Goal: Task Accomplishment & Management: Manage account settings

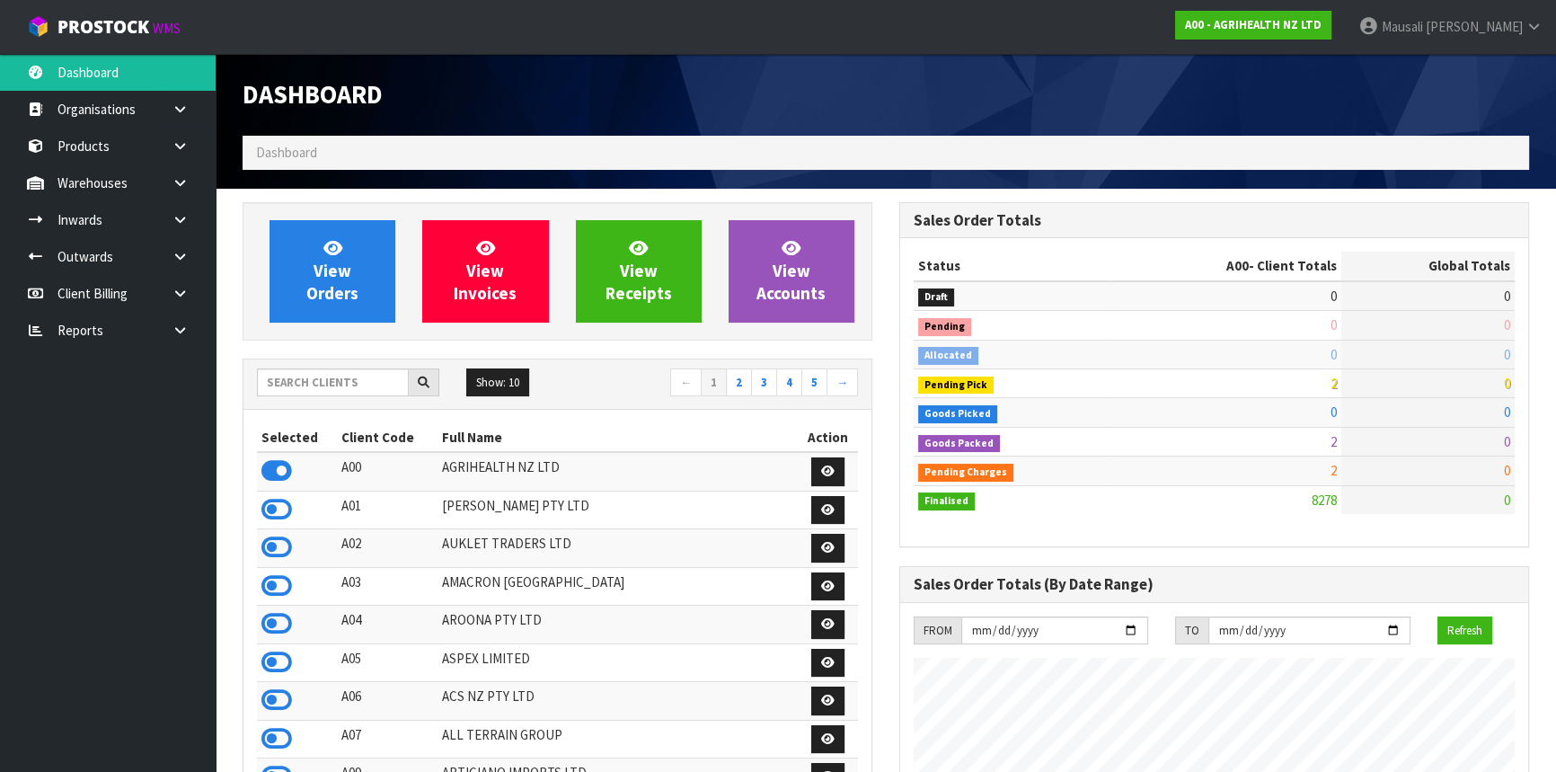
scroll to position [1358, 656]
click at [364, 374] on input "text" at bounding box center [333, 382] width 152 height 28
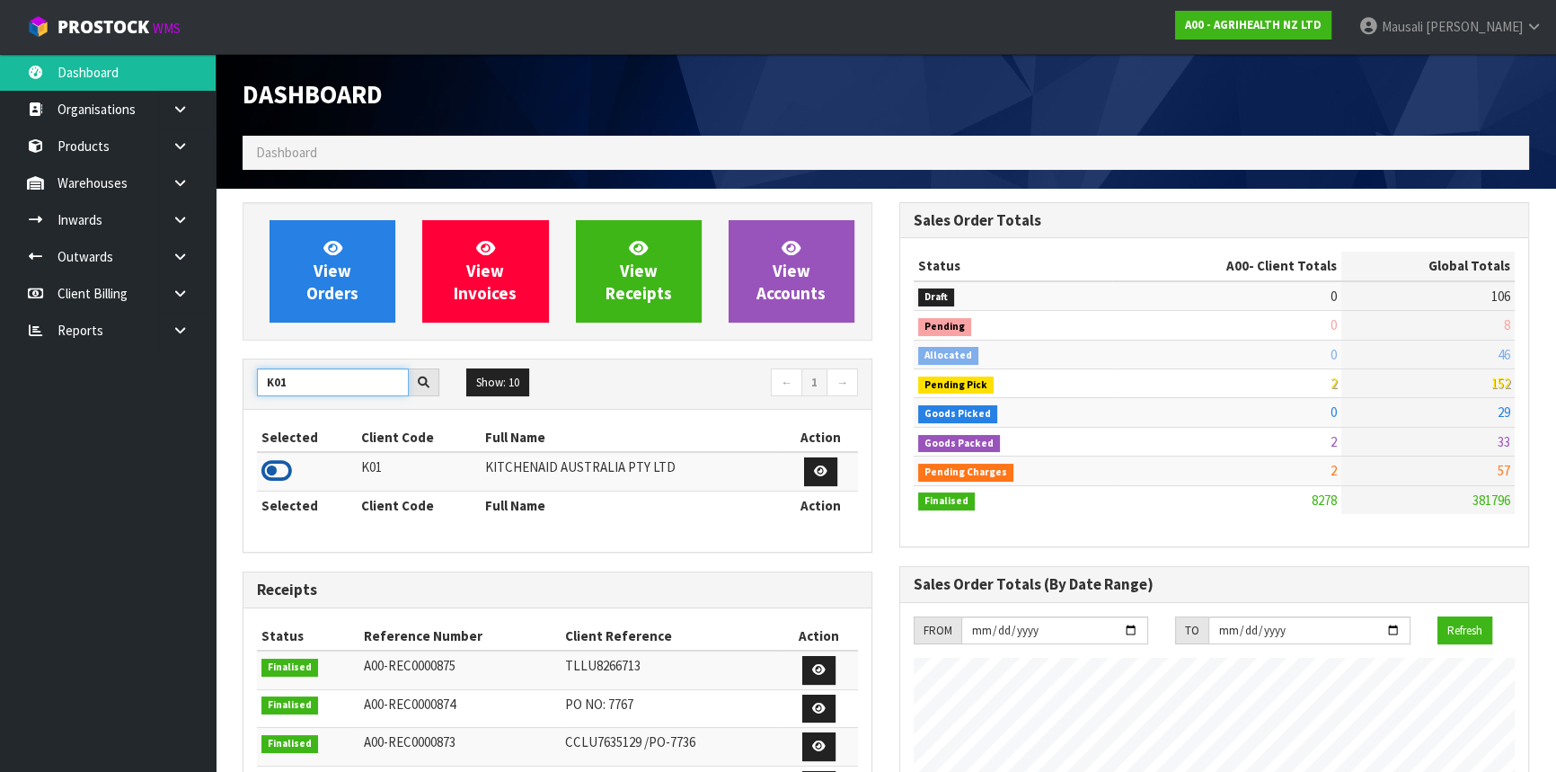
type input "K01"
click at [281, 465] on icon at bounding box center [276, 470] width 31 height 27
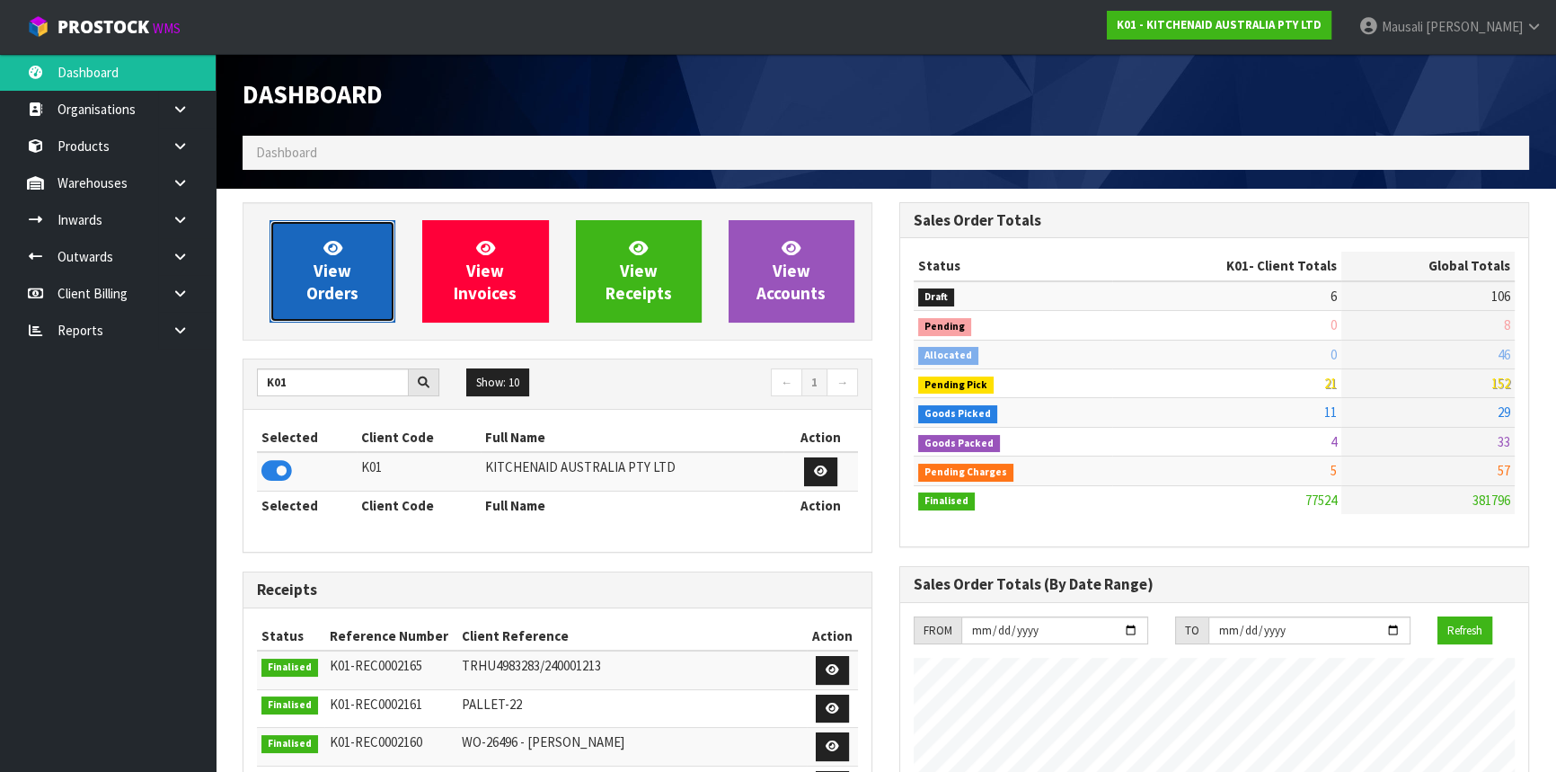
click at [349, 252] on link "View Orders" at bounding box center [332, 271] width 126 height 102
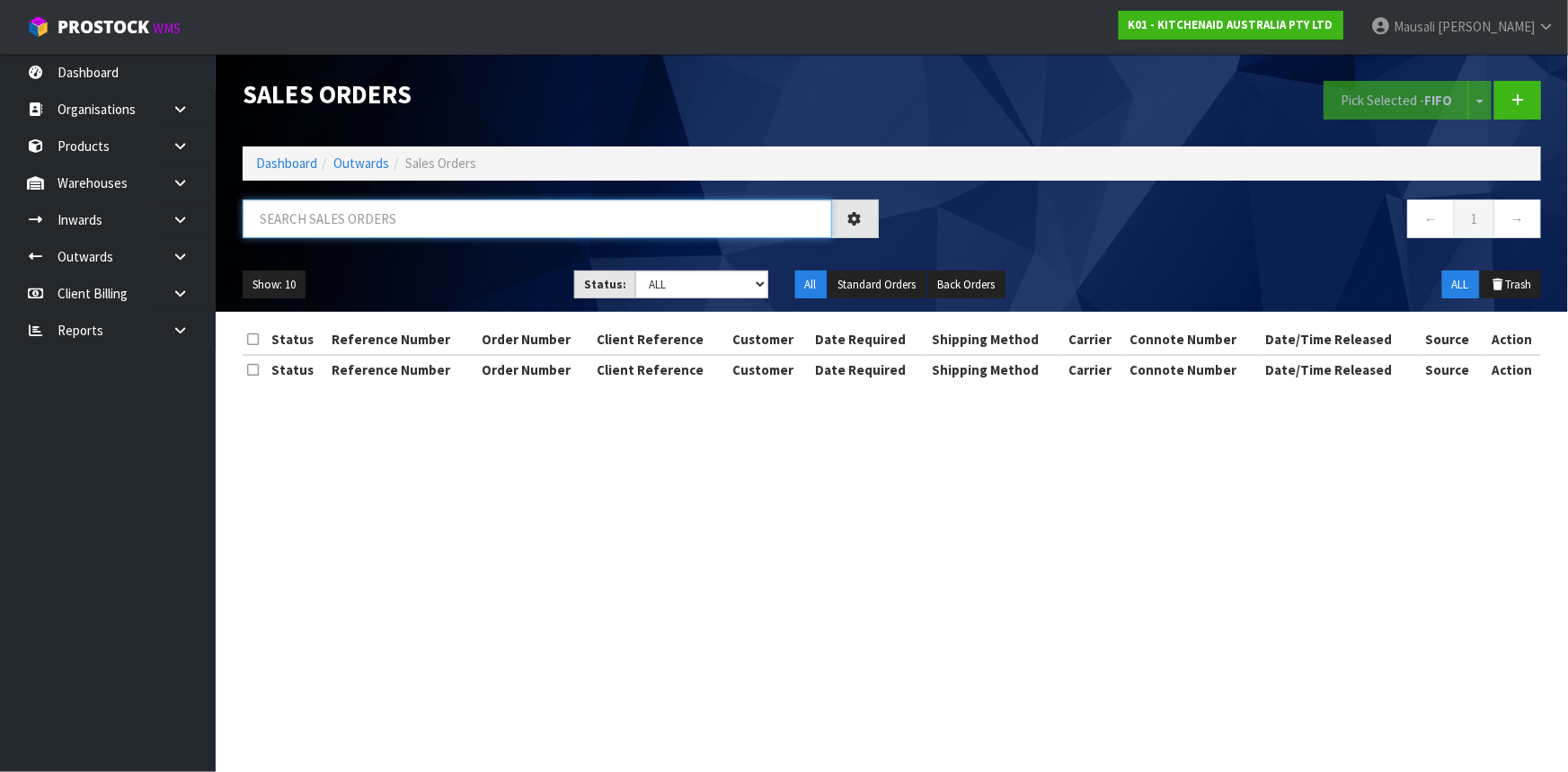
click at [304, 221] on input "text" at bounding box center [537, 218] width 589 height 39
type input "JOB-0413121"
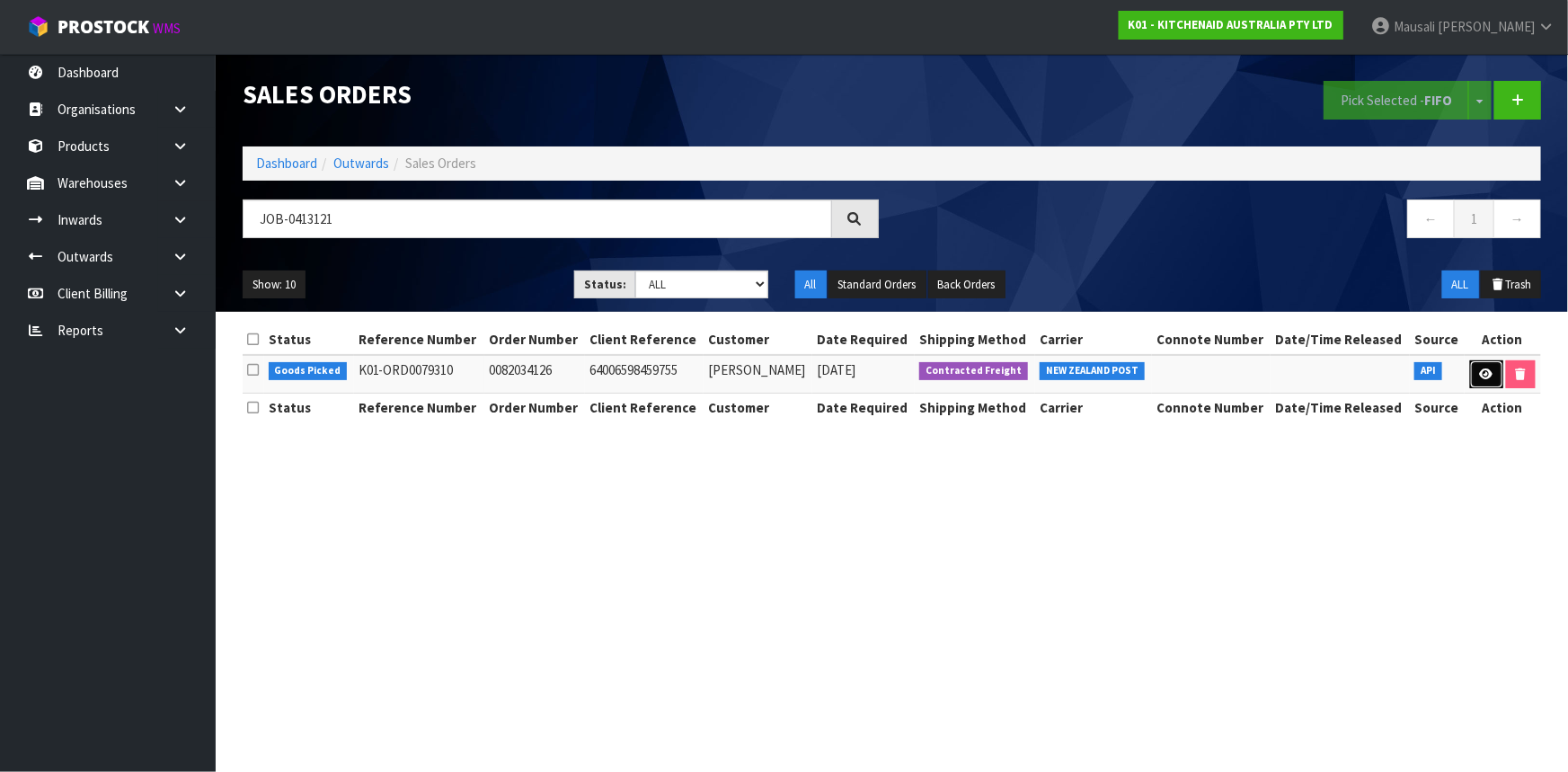
click at [1489, 370] on icon at bounding box center [1486, 374] width 13 height 12
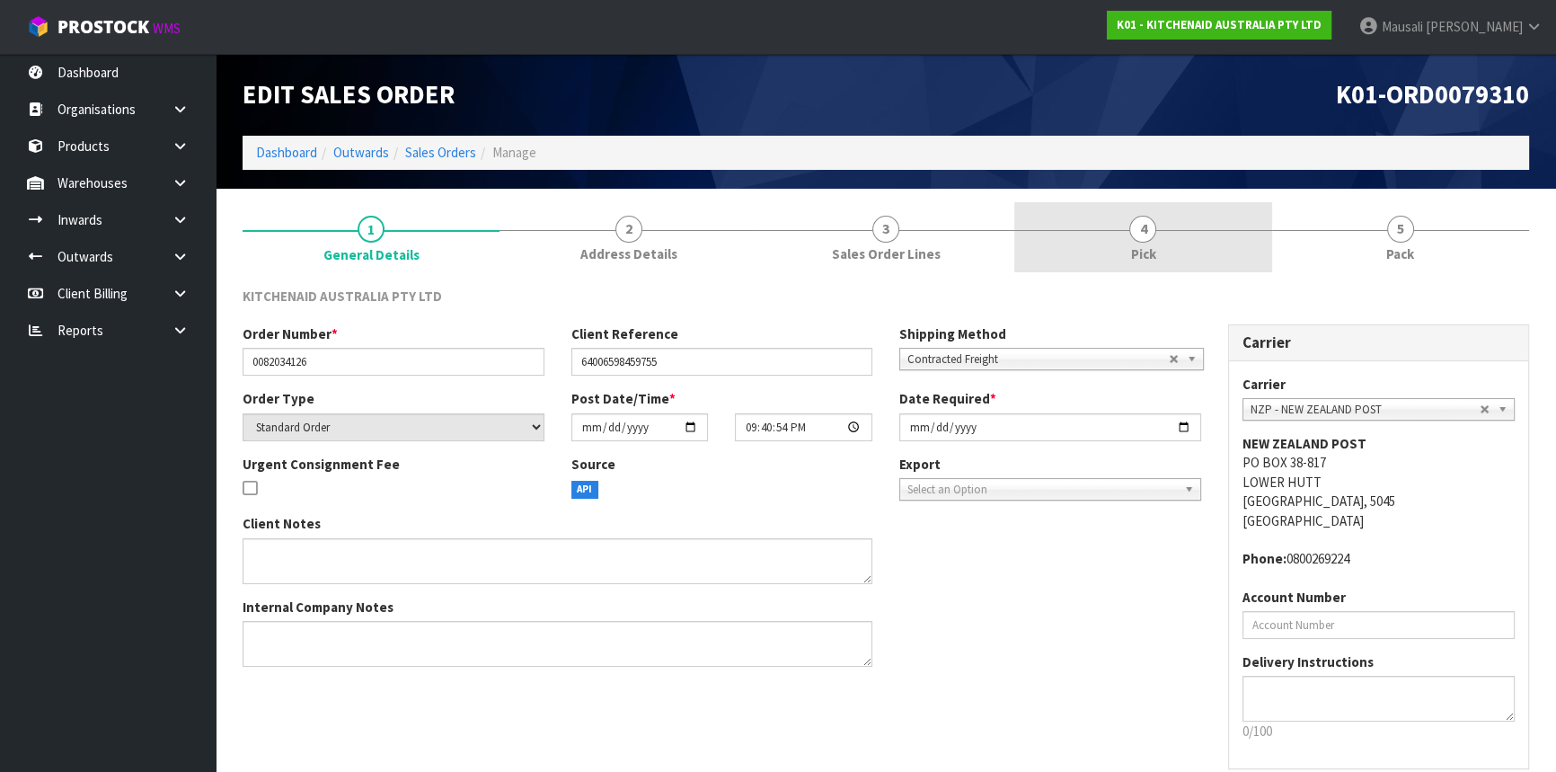
click at [1150, 239] on link "4 Pick" at bounding box center [1142, 237] width 257 height 71
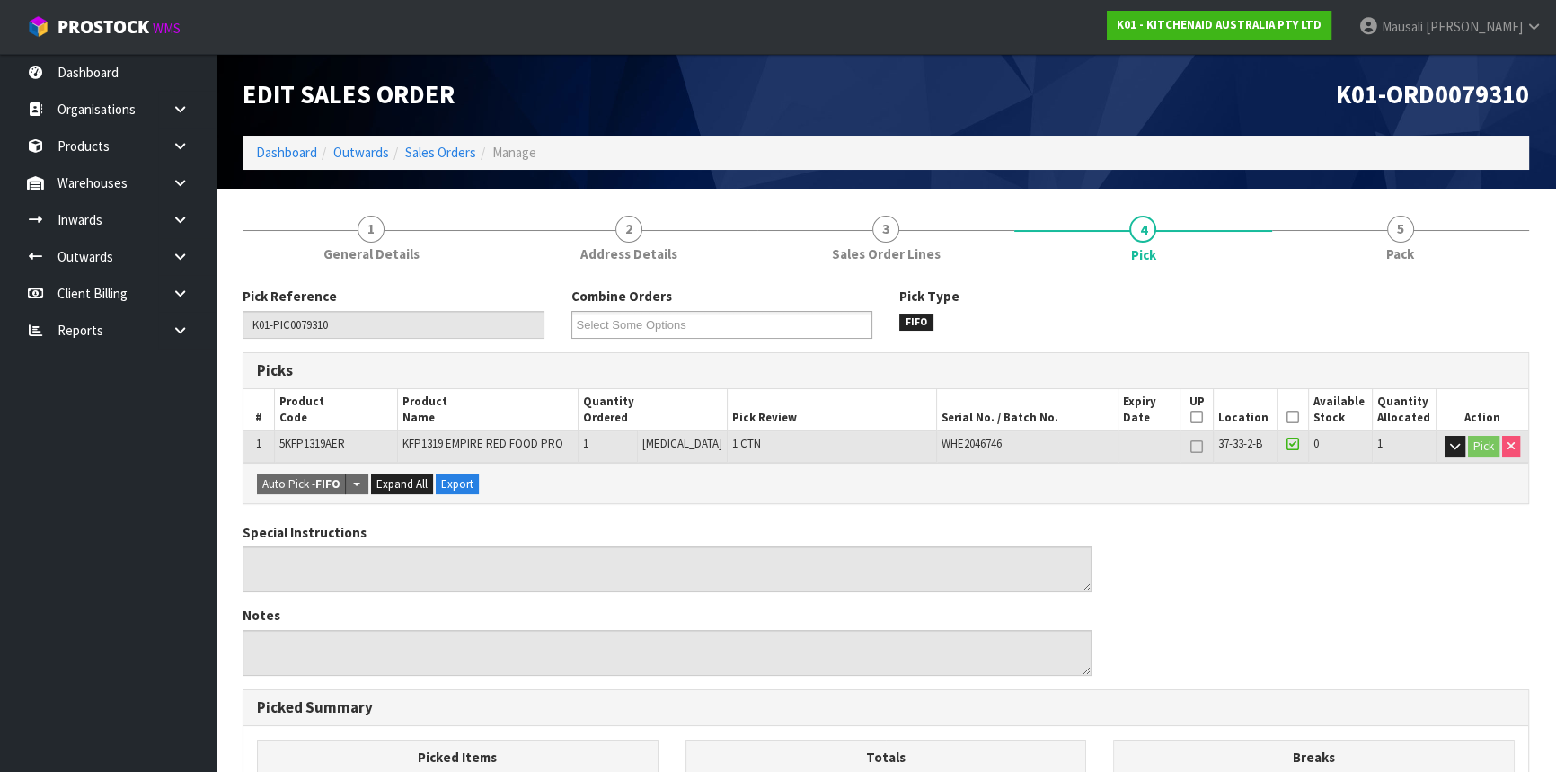
click at [1286, 417] on icon at bounding box center [1292, 417] width 13 height 1
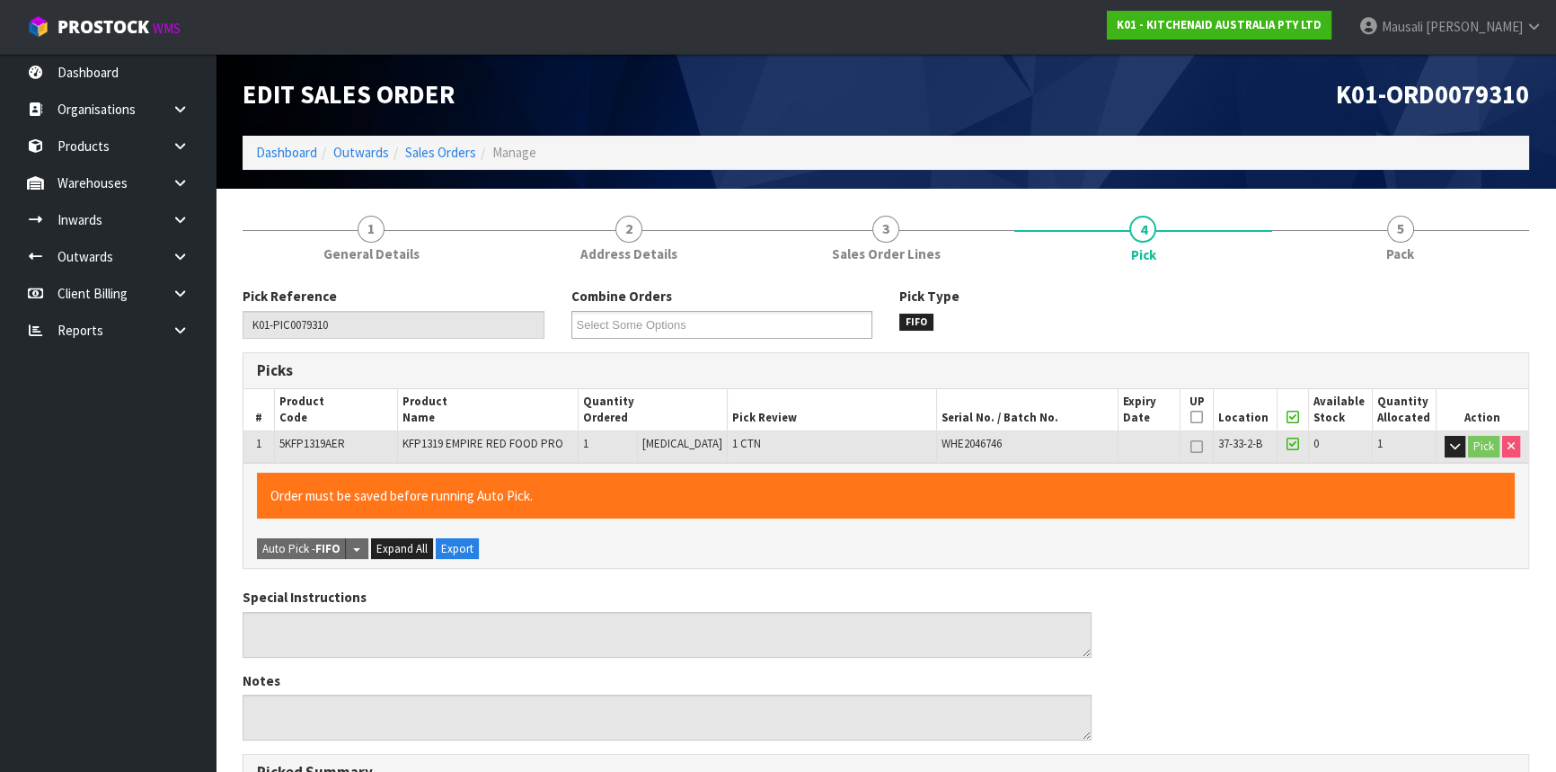
scroll to position [474, 0]
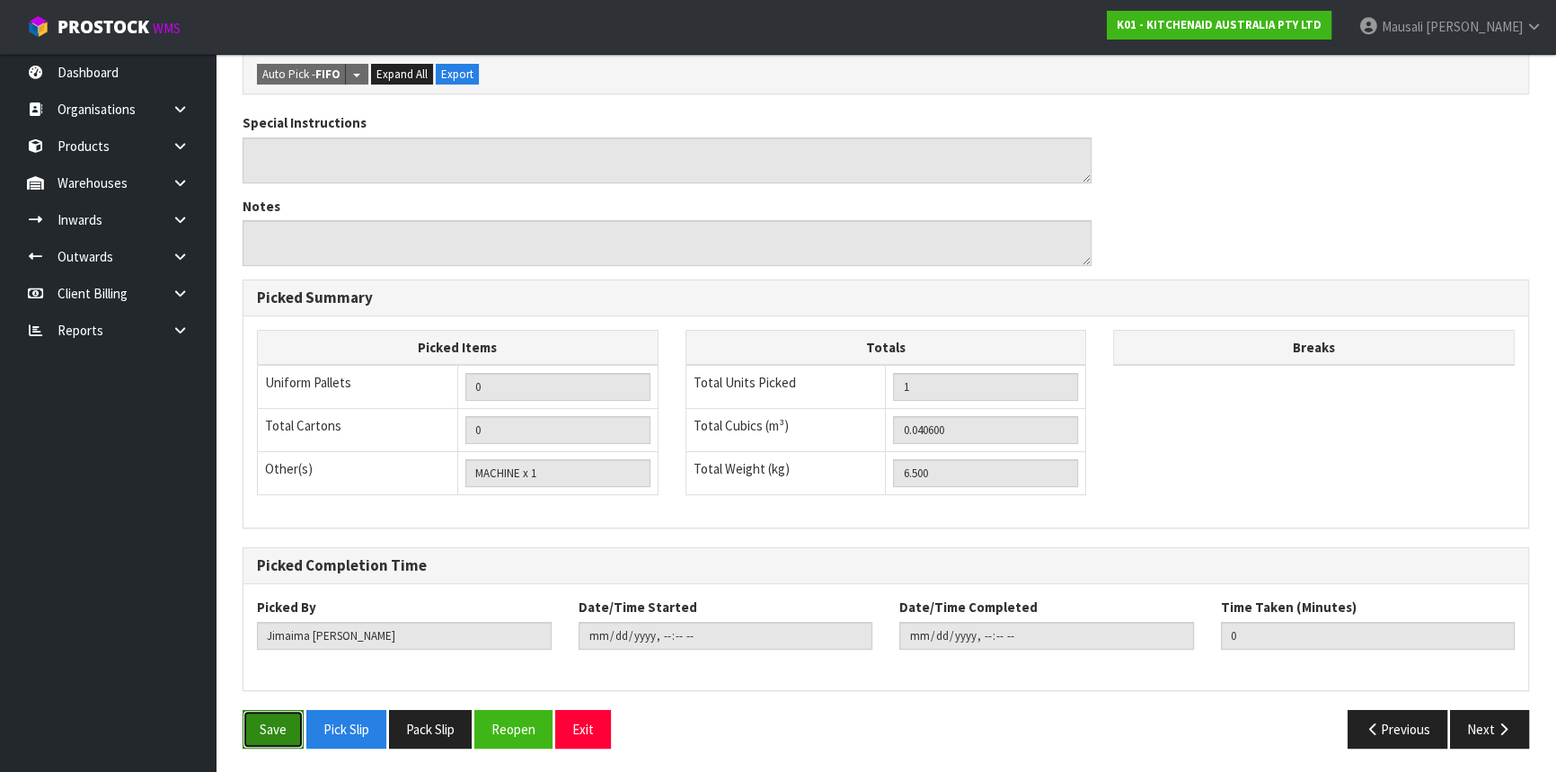
click at [281, 725] on button "Save" at bounding box center [273, 729] width 61 height 39
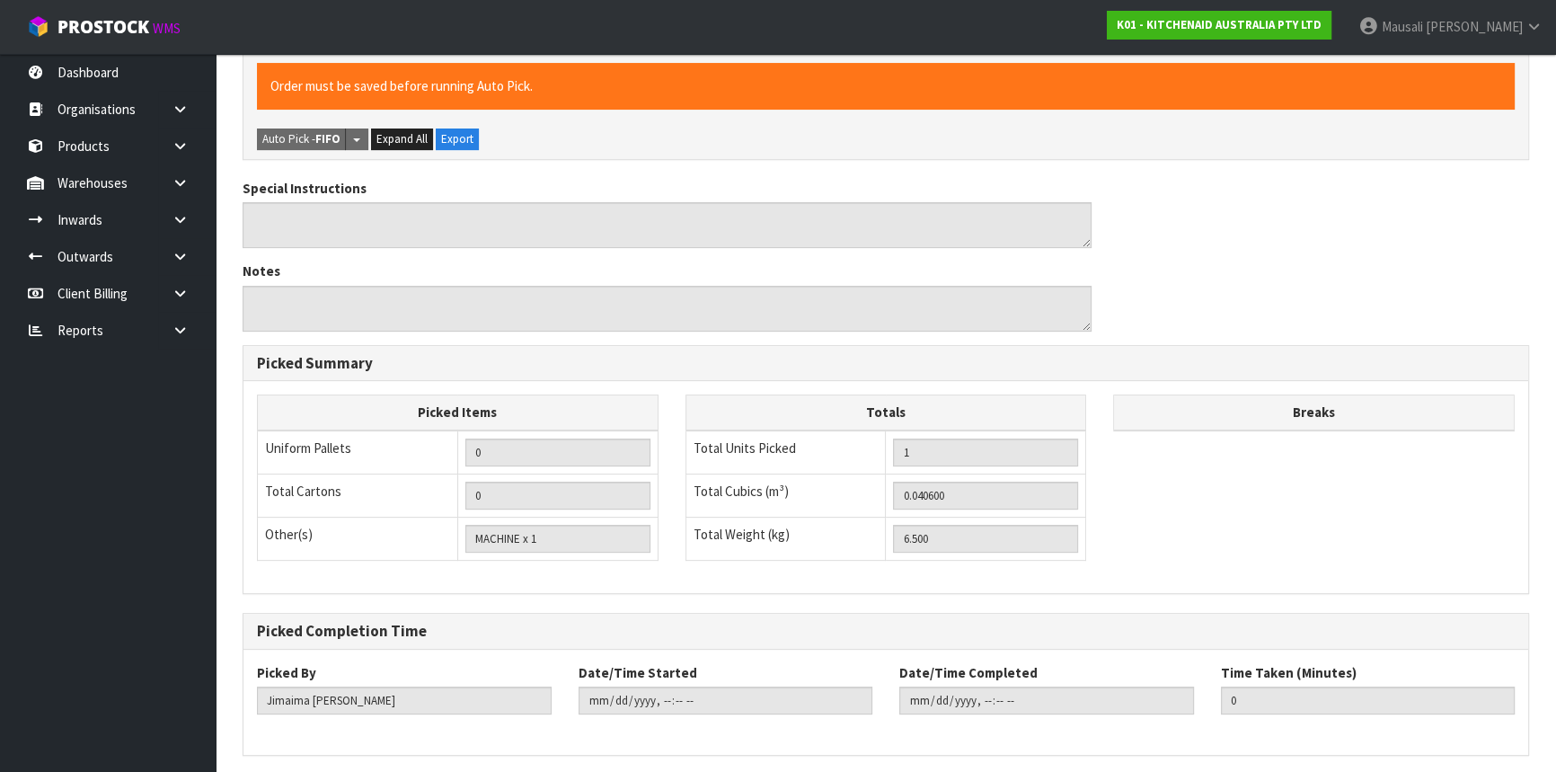
scroll to position [0, 0]
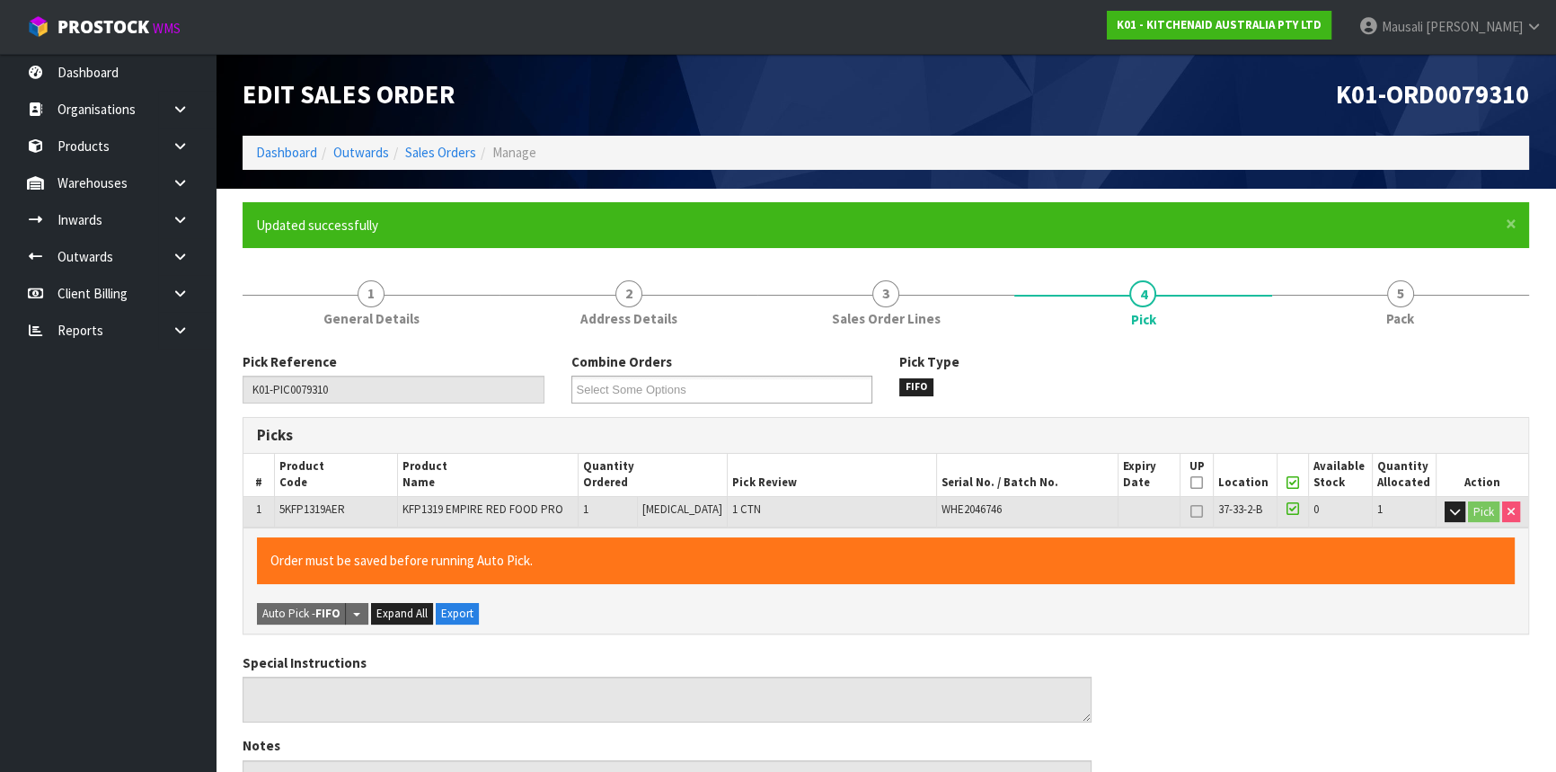
type input "[PERSON_NAME]"
type input "[DATE]T14:43:34"
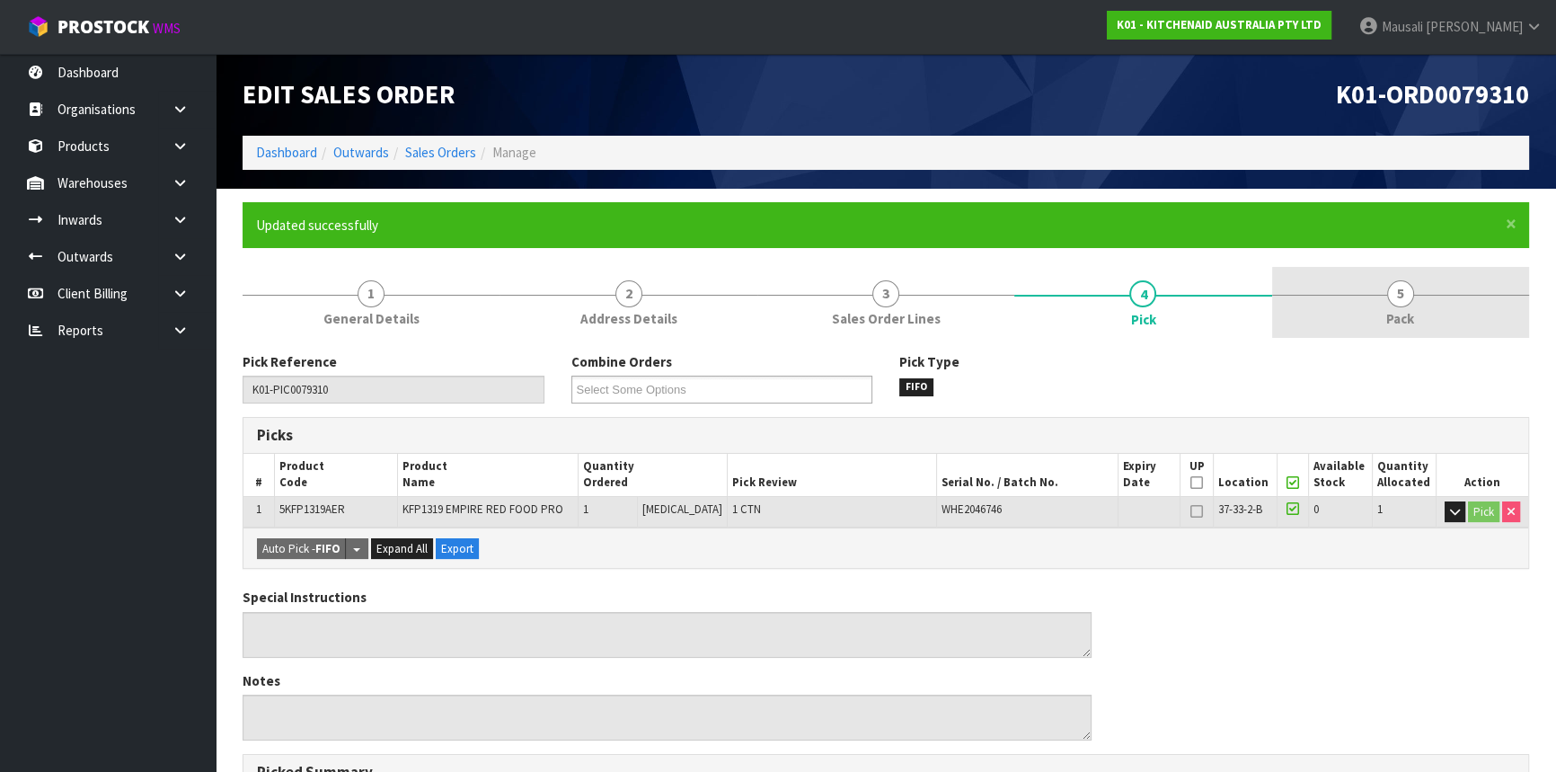
click at [1387, 333] on link "5 Pack" at bounding box center [1400, 302] width 257 height 71
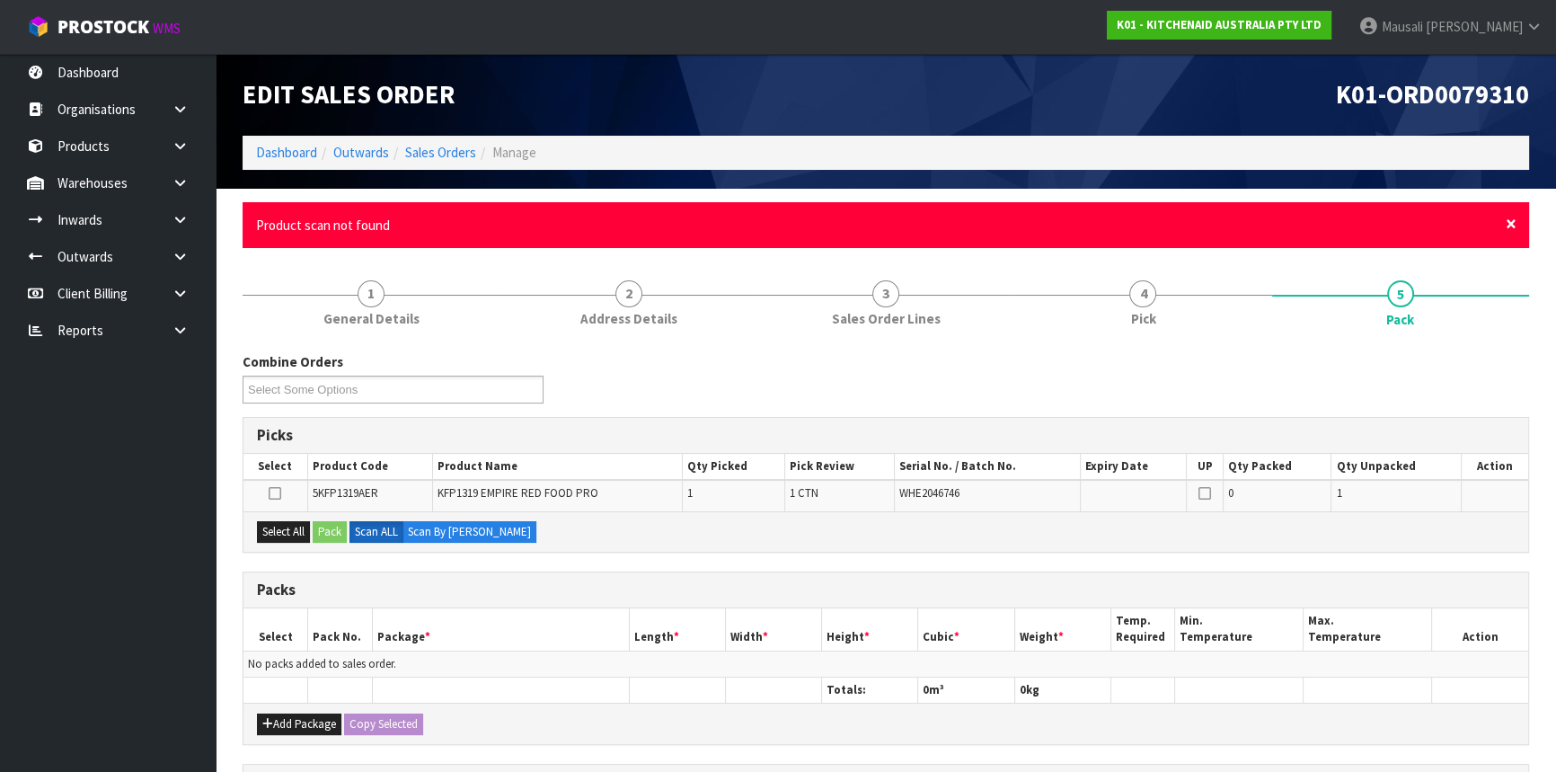
click at [1508, 225] on span "×" at bounding box center [1511, 223] width 11 height 25
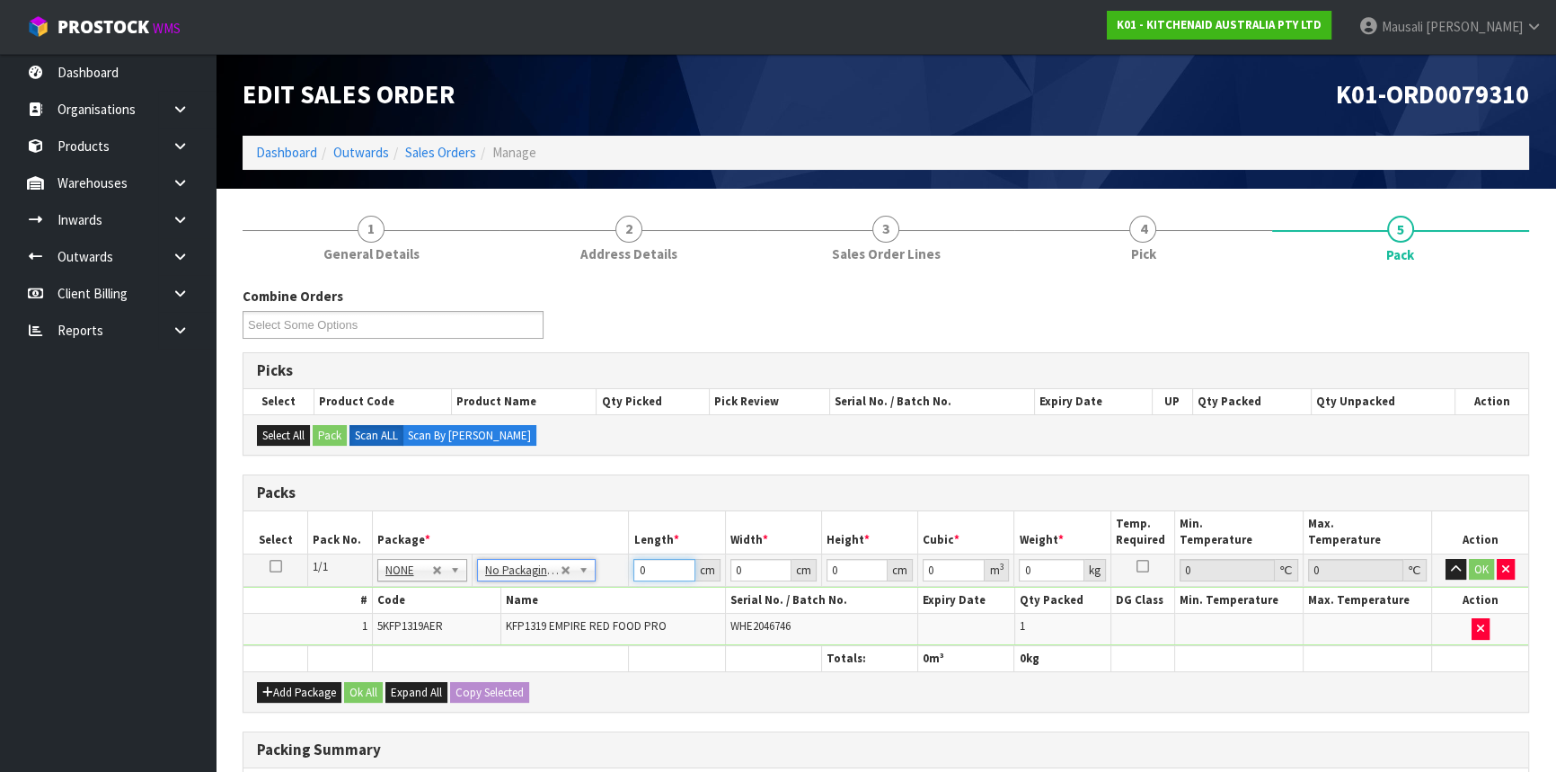
drag, startPoint x: 649, startPoint y: 569, endPoint x: 613, endPoint y: 588, distance: 40.6
click at [613, 588] on tbody "1/1 NONE 007-001 007-002 007-004 007-009 007-013 007-014 007-015 007-017 007-01…" at bounding box center [885, 599] width 1285 height 92
type input "50"
type input "29"
type input "2"
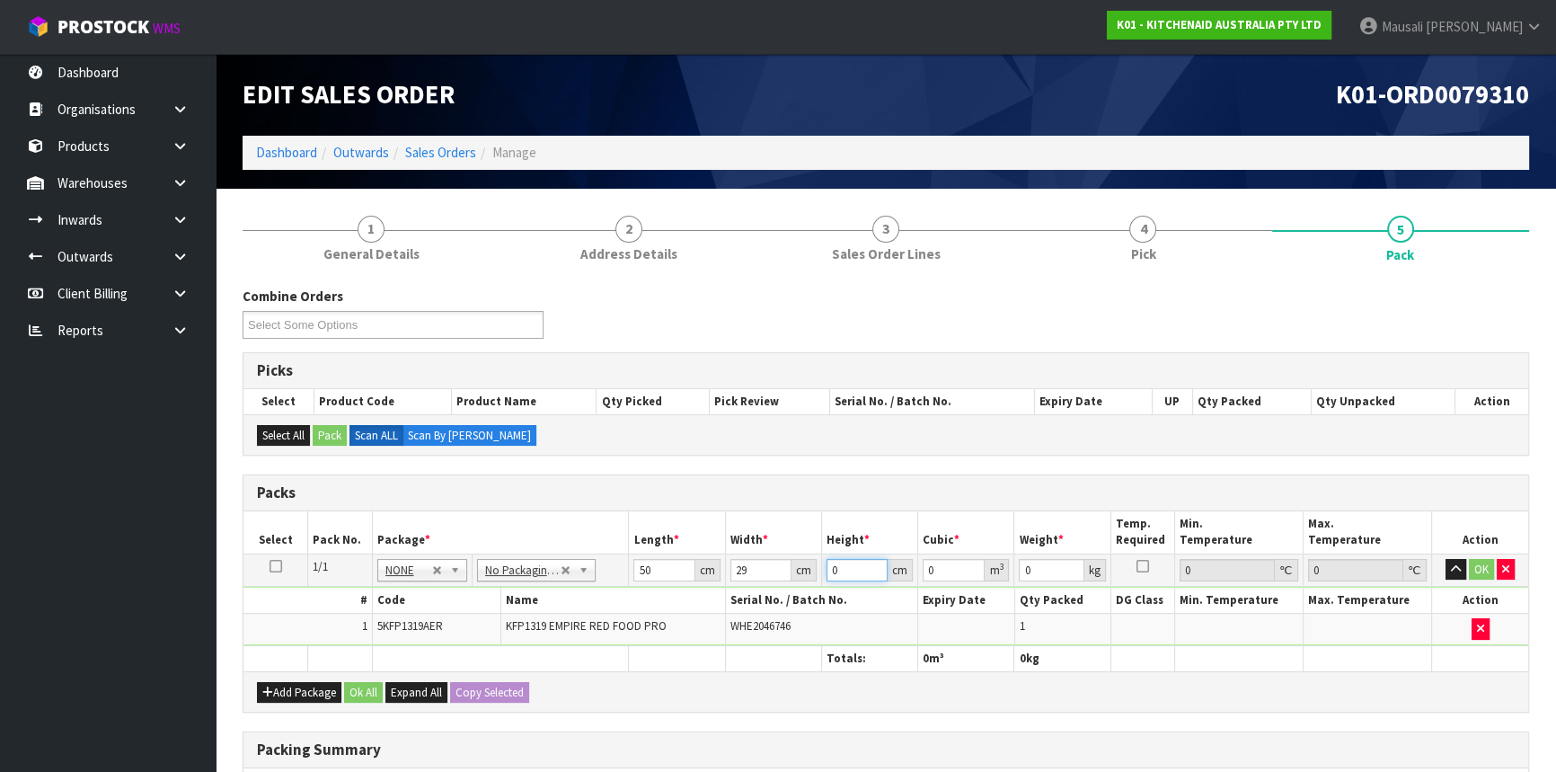
type input "0.0029"
type input "28"
type input "0.0406"
type input "28"
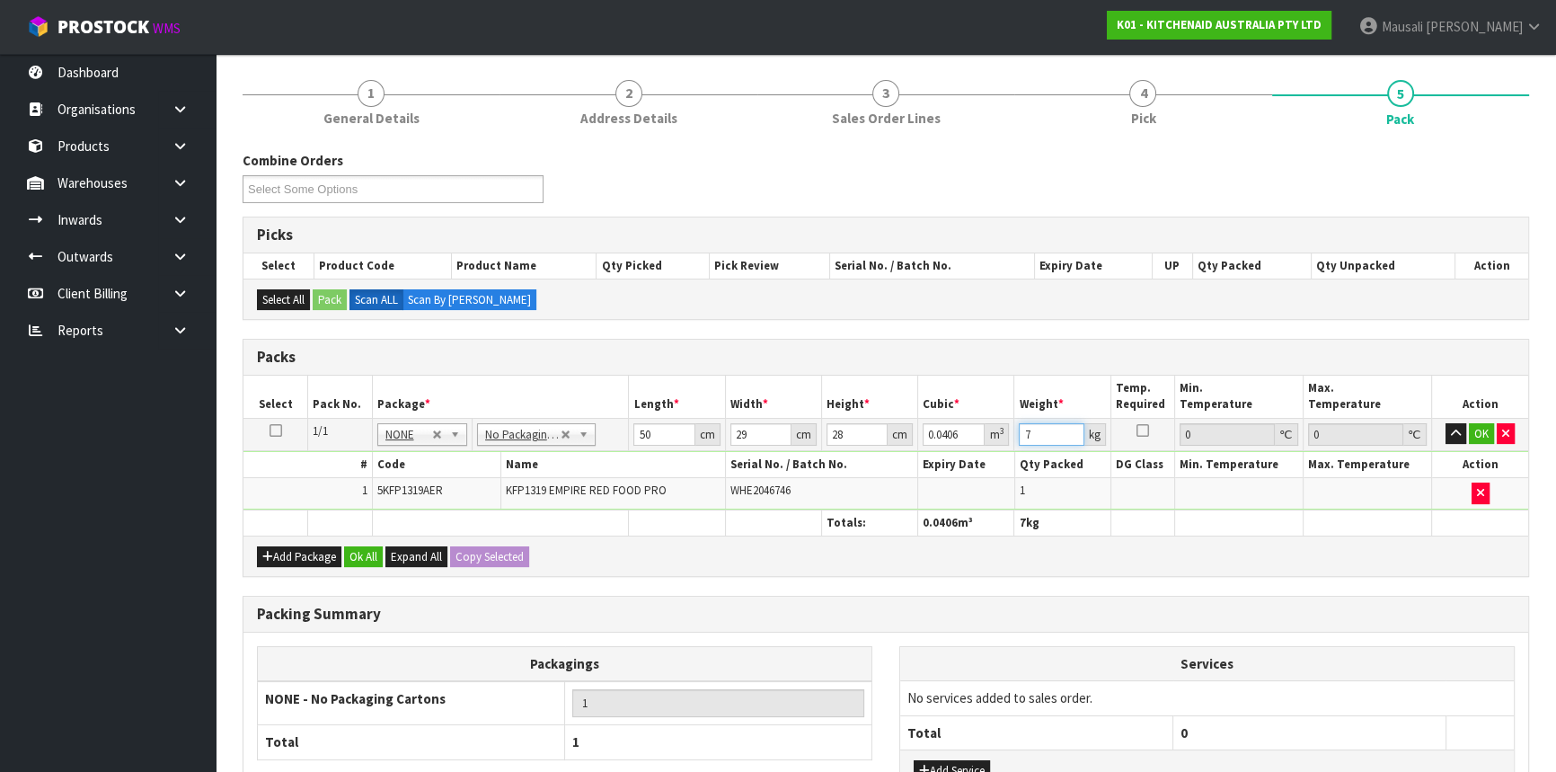
scroll to position [278, 0]
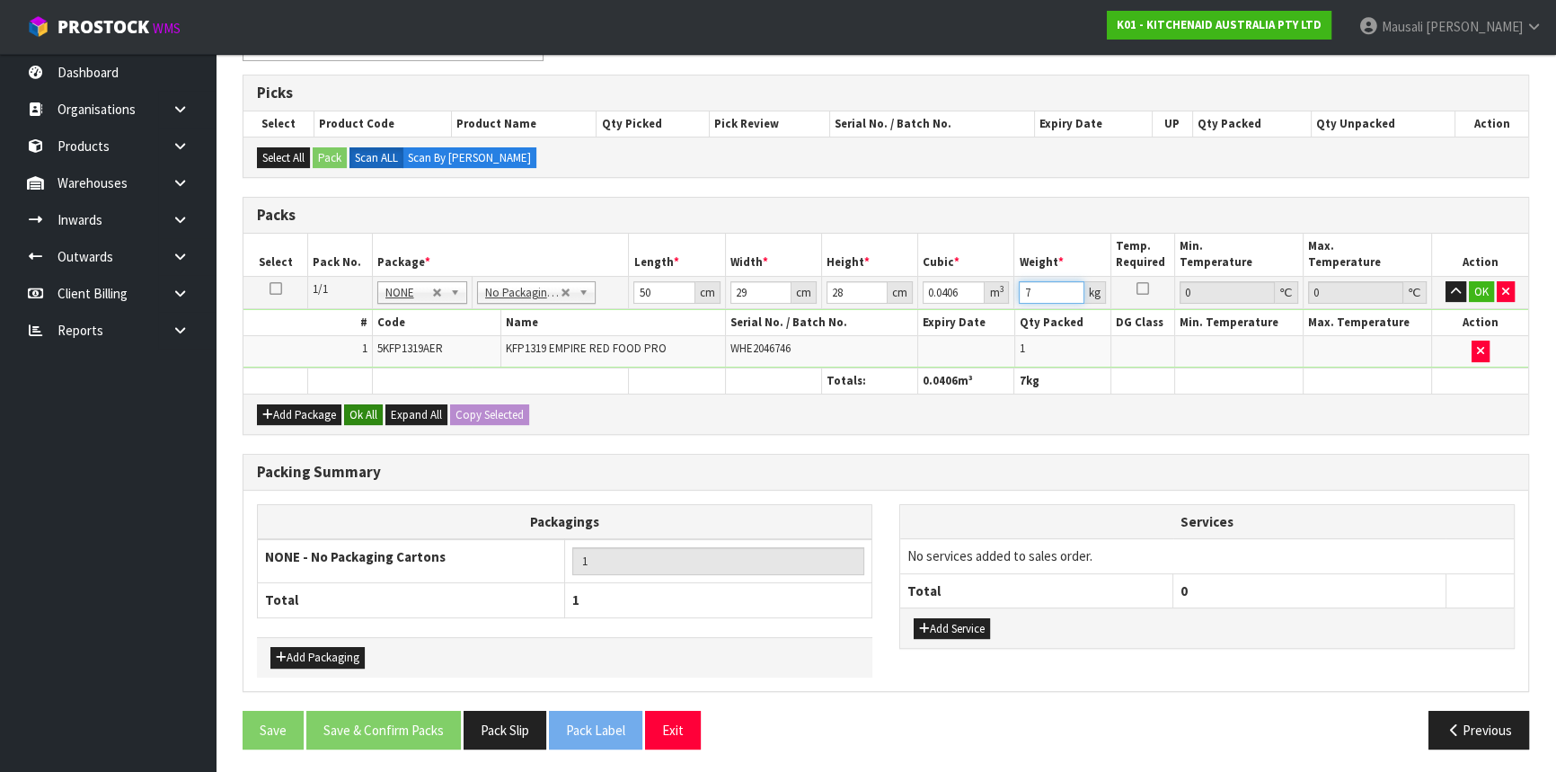
type input "7"
click at [373, 411] on button "Ok All" at bounding box center [363, 415] width 39 height 22
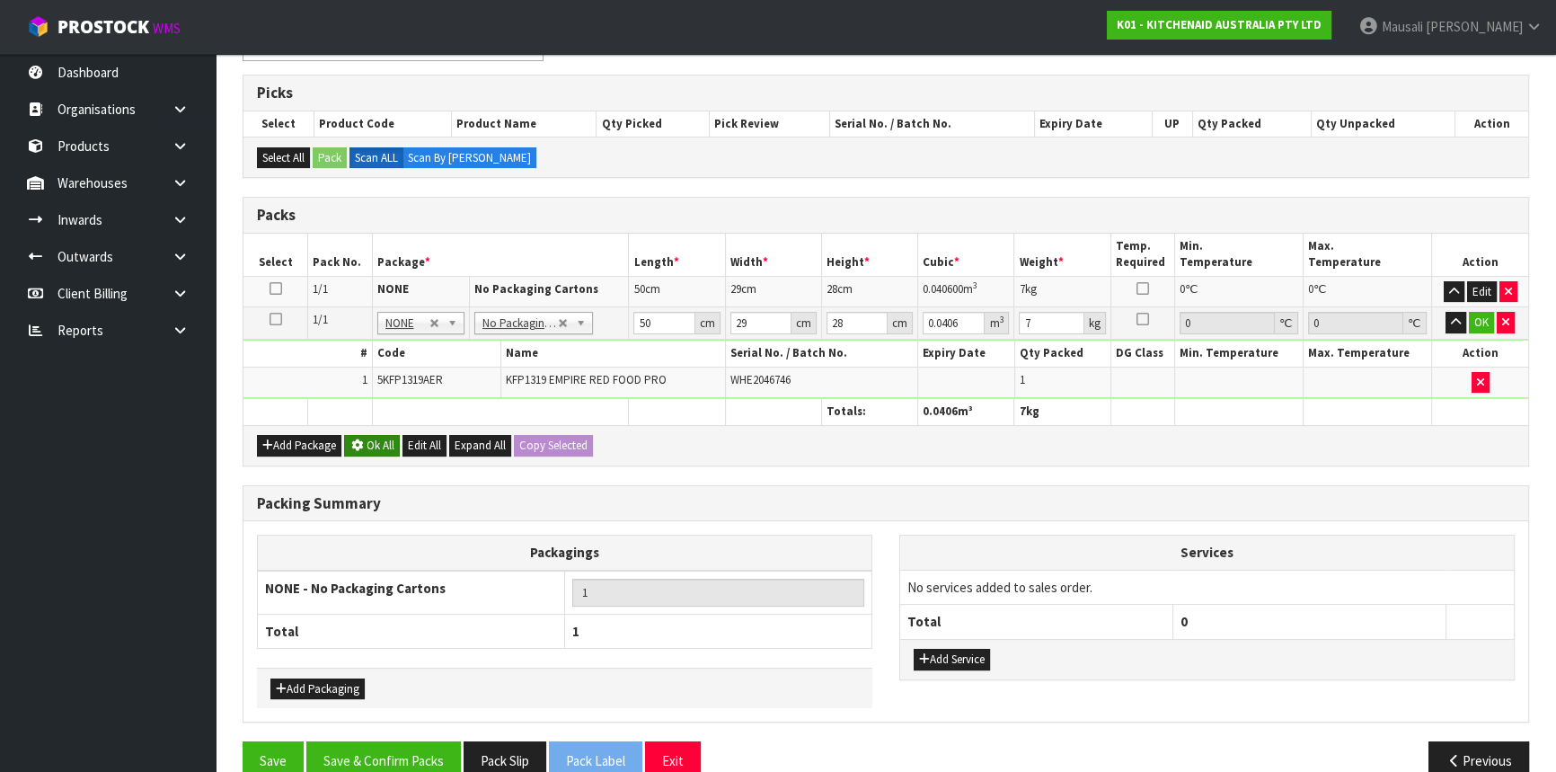
scroll to position [276, 0]
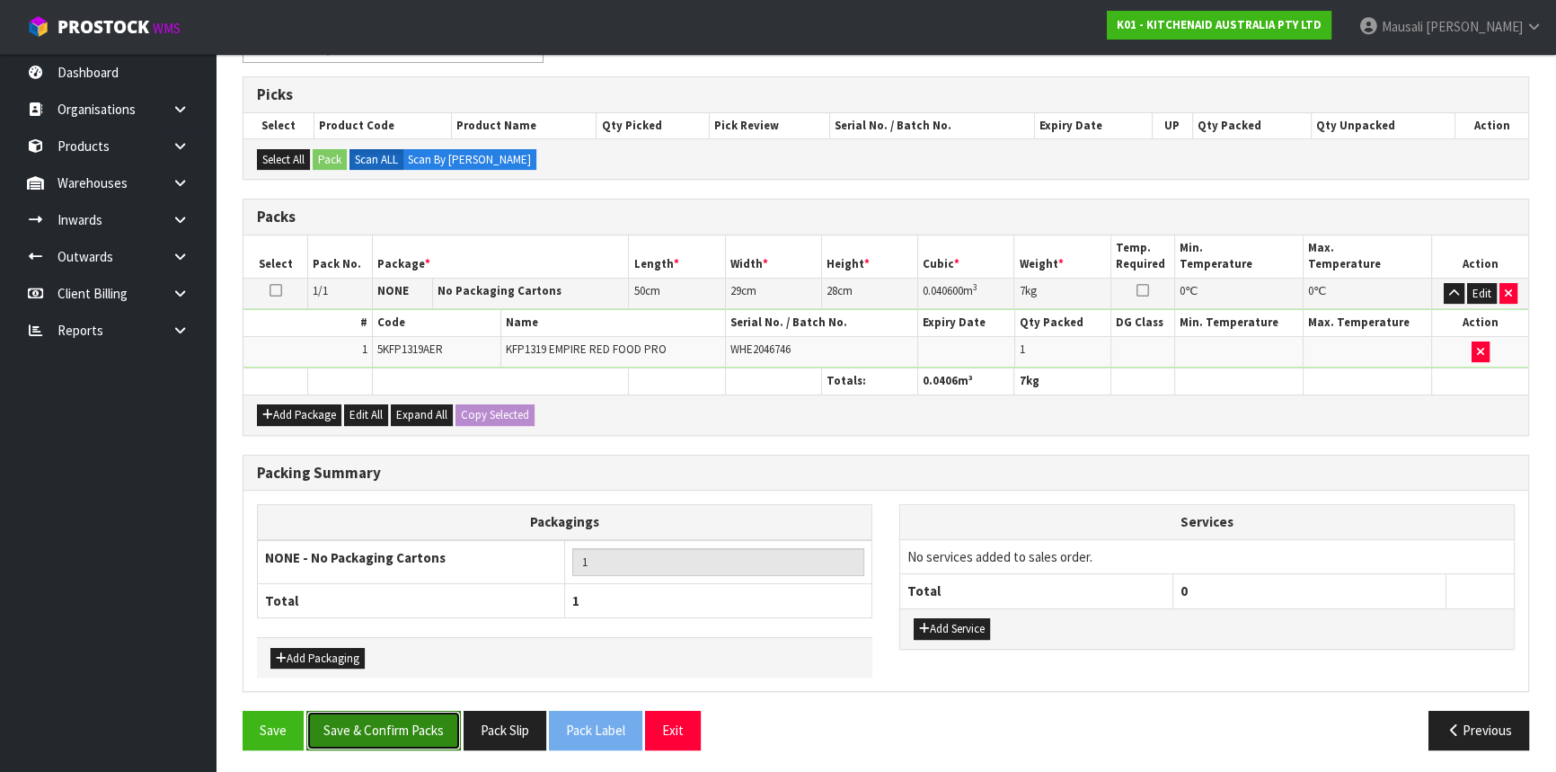
click at [388, 714] on button "Save & Confirm Packs" at bounding box center [383, 730] width 155 height 39
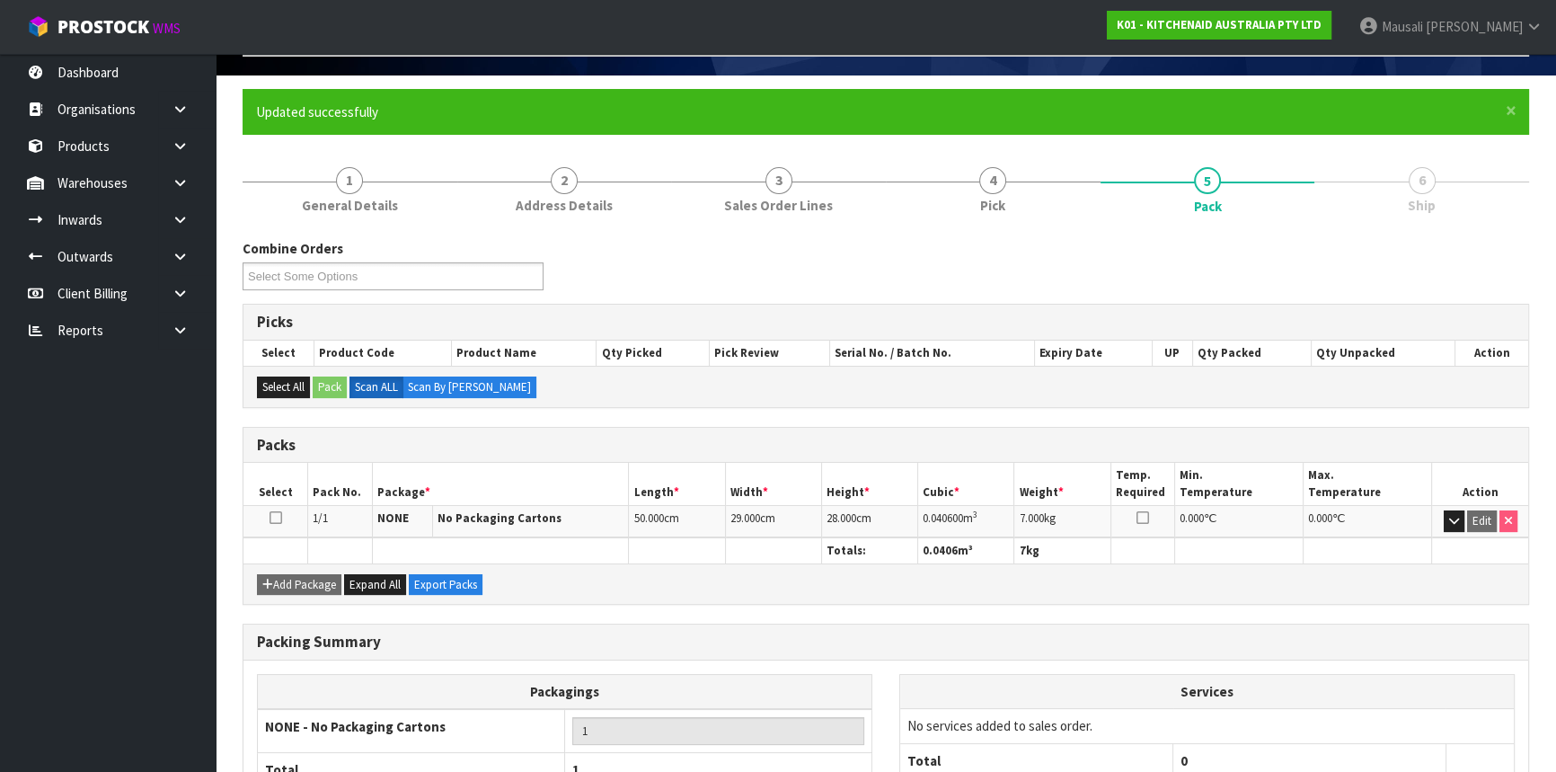
scroll to position [243, 0]
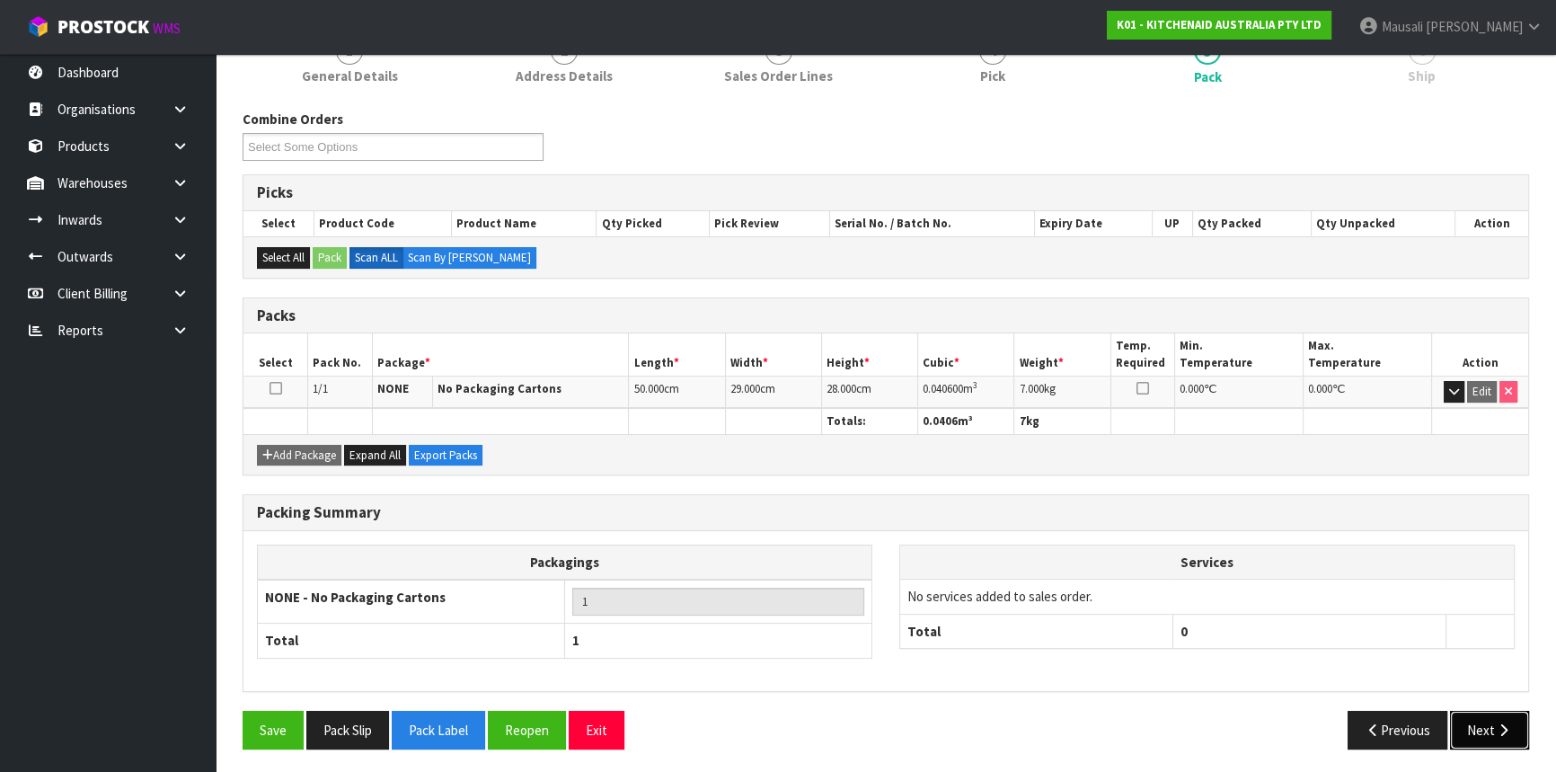
click at [1487, 728] on button "Next" at bounding box center [1489, 730] width 79 height 39
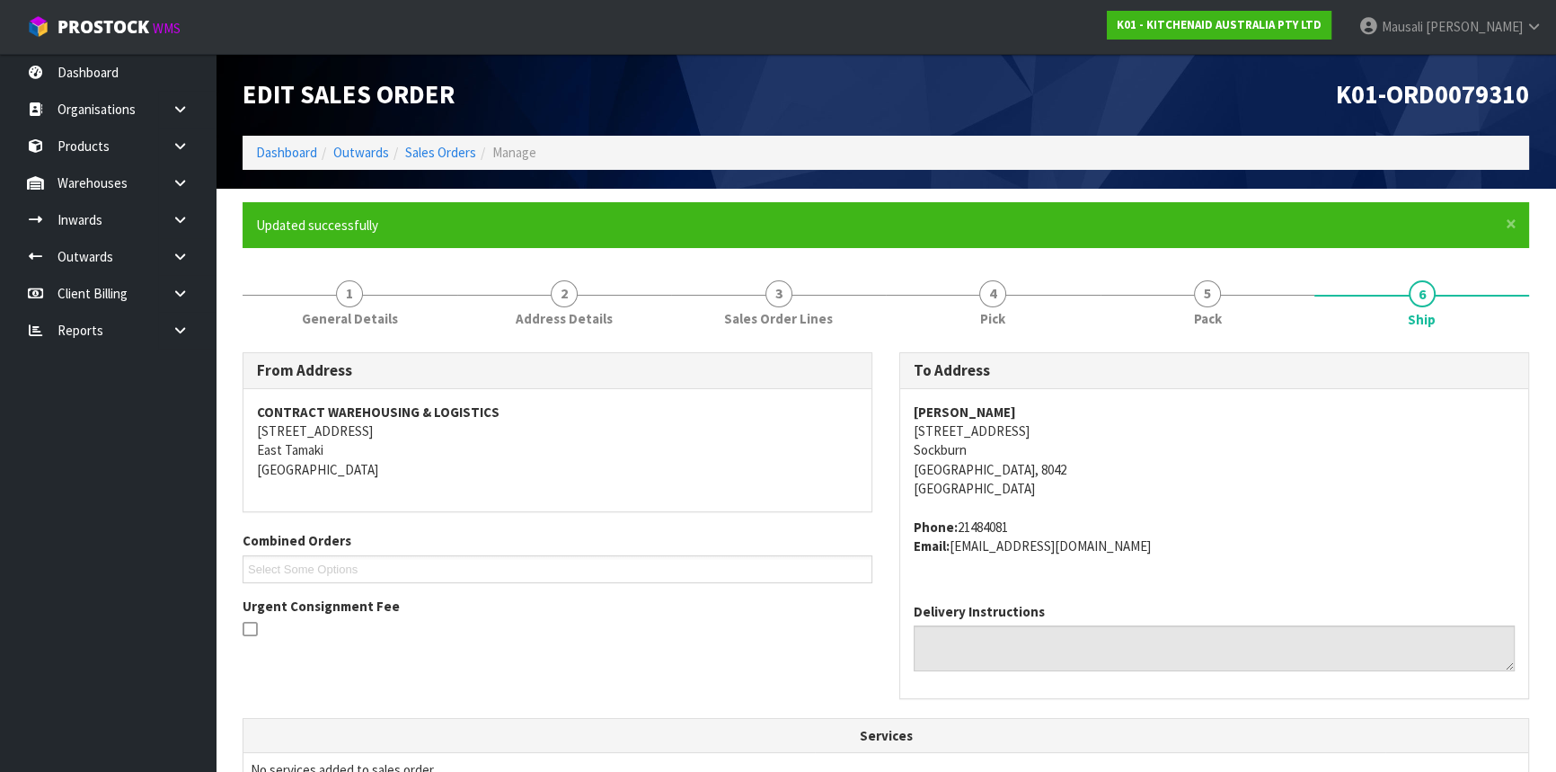
scroll to position [451, 0]
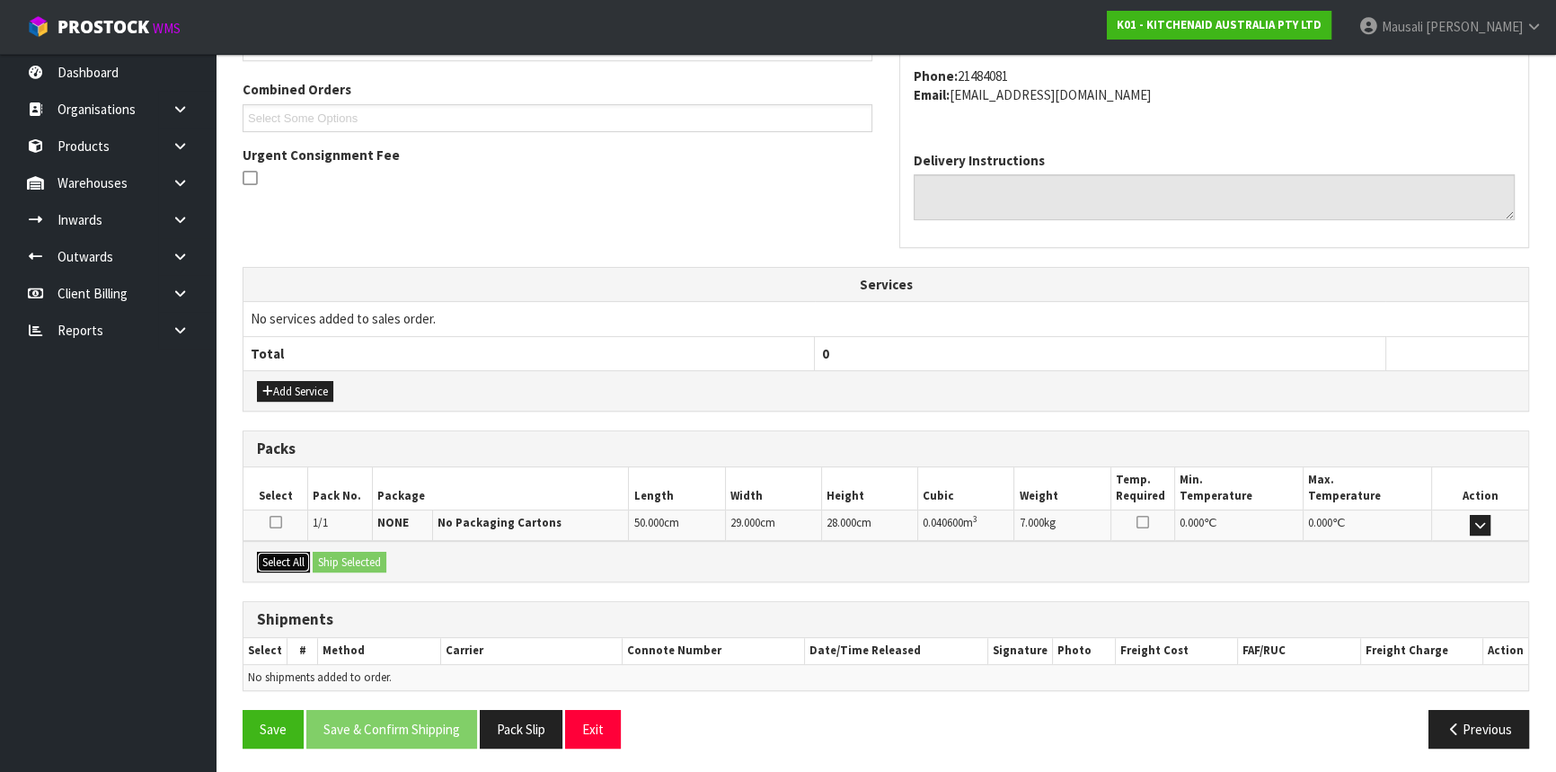
click at [284, 563] on button "Select All" at bounding box center [283, 563] width 53 height 22
click at [332, 545] on div "Select All Ship Selected" at bounding box center [885, 561] width 1285 height 40
click at [338, 552] on button "Ship Selected" at bounding box center [350, 563] width 74 height 22
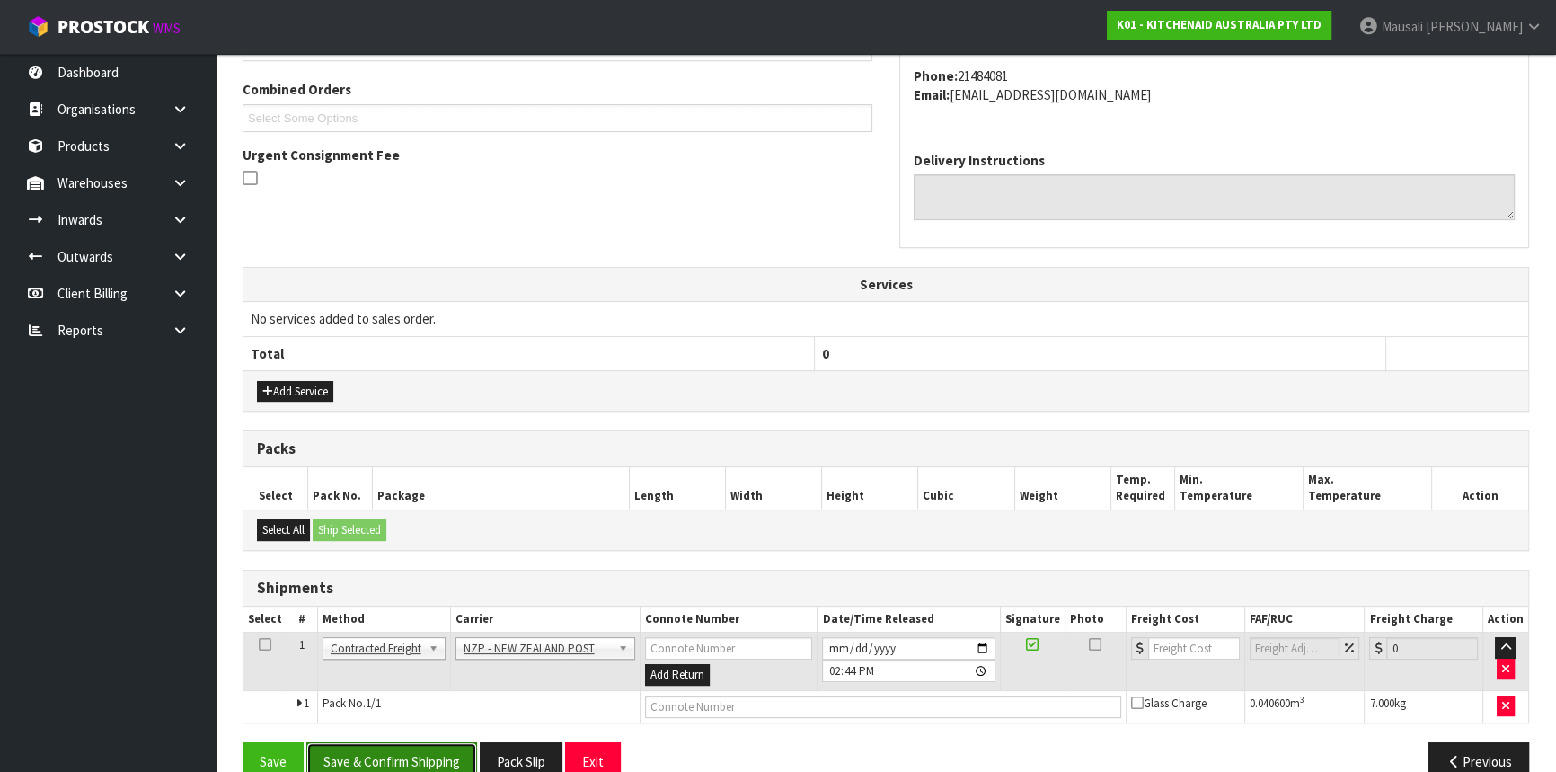
click at [412, 747] on button "Save & Confirm Shipping" at bounding box center [391, 761] width 171 height 39
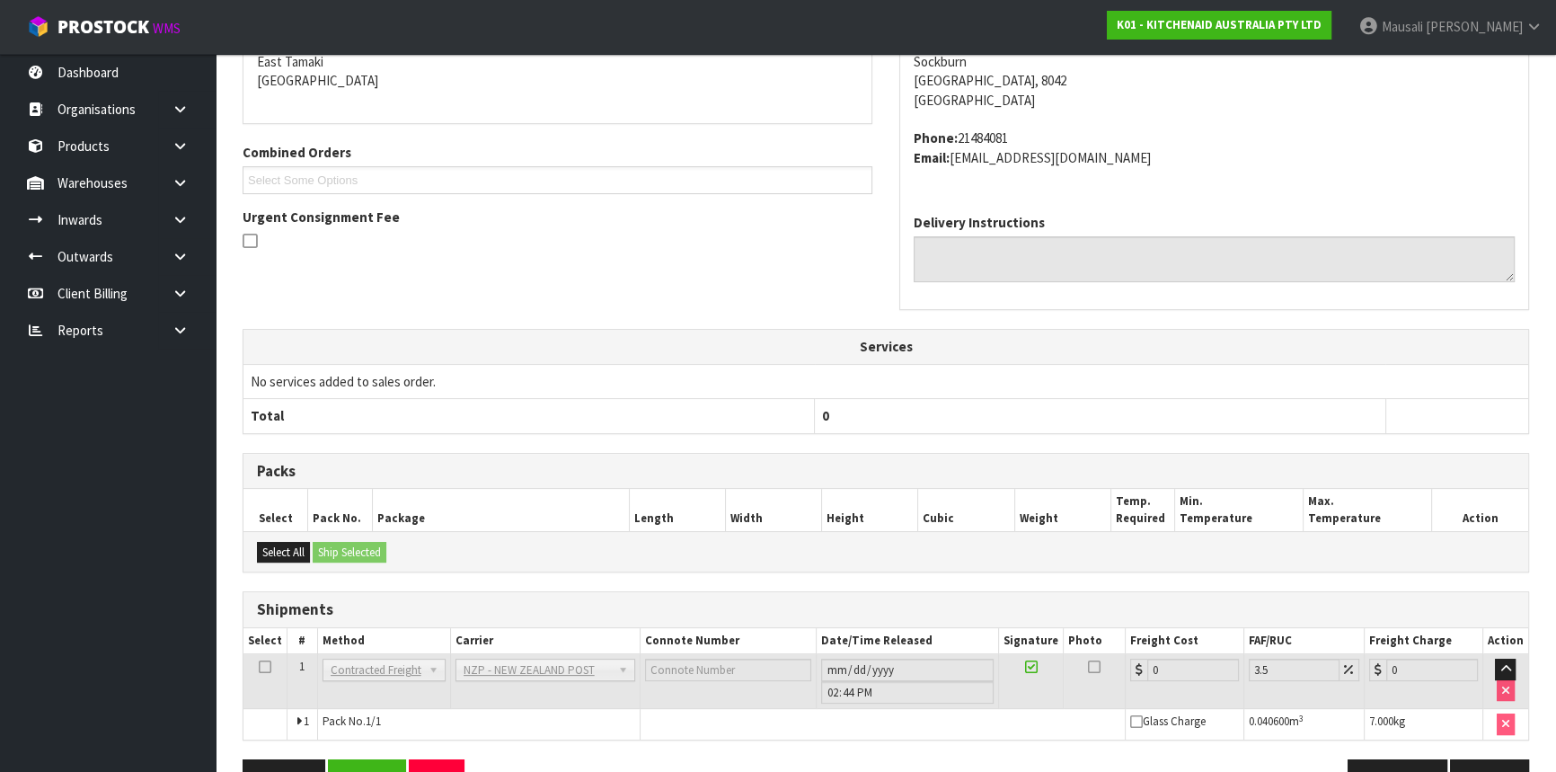
scroll to position [458, 0]
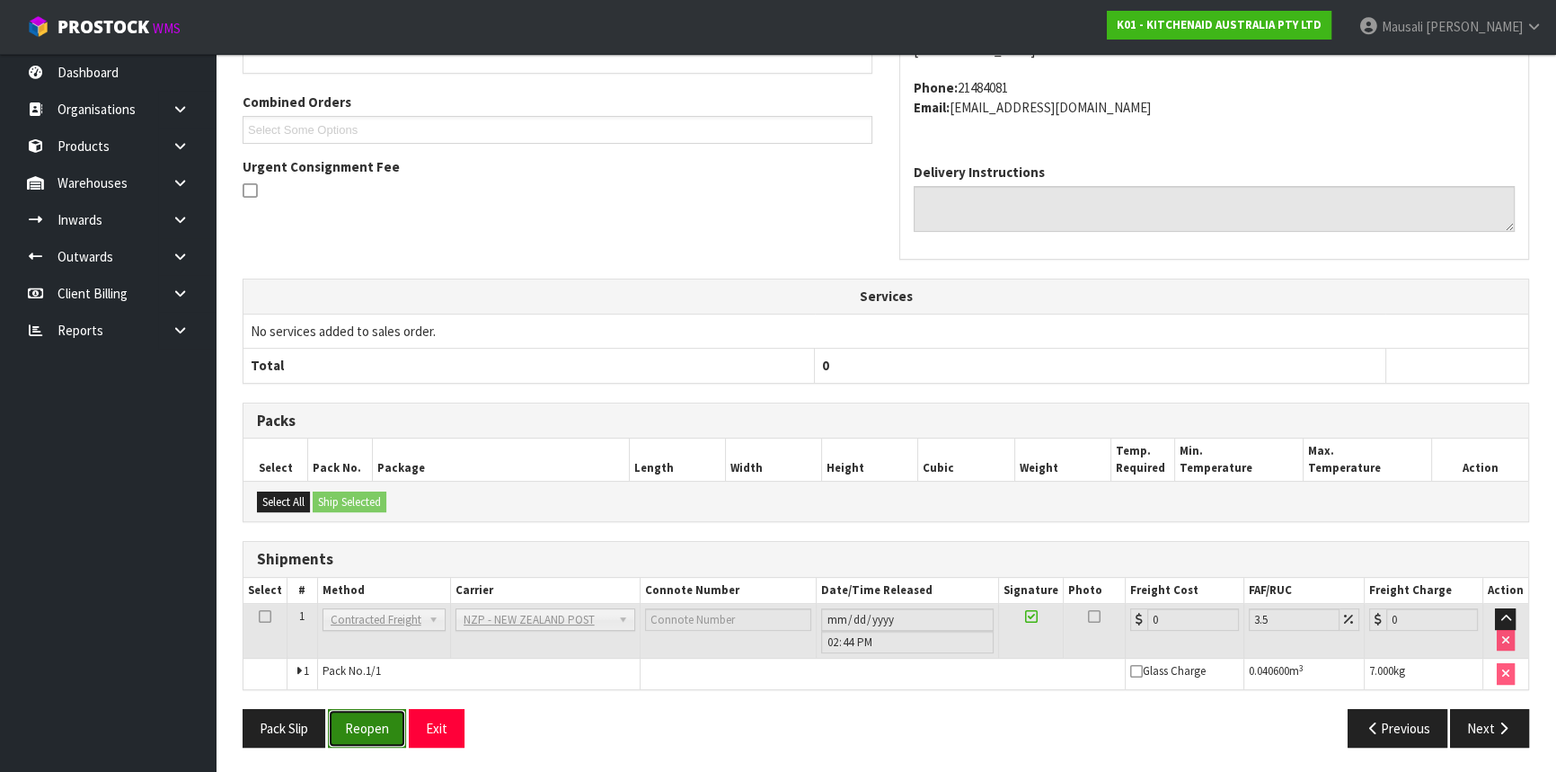
click at [364, 720] on button "Reopen" at bounding box center [367, 728] width 78 height 39
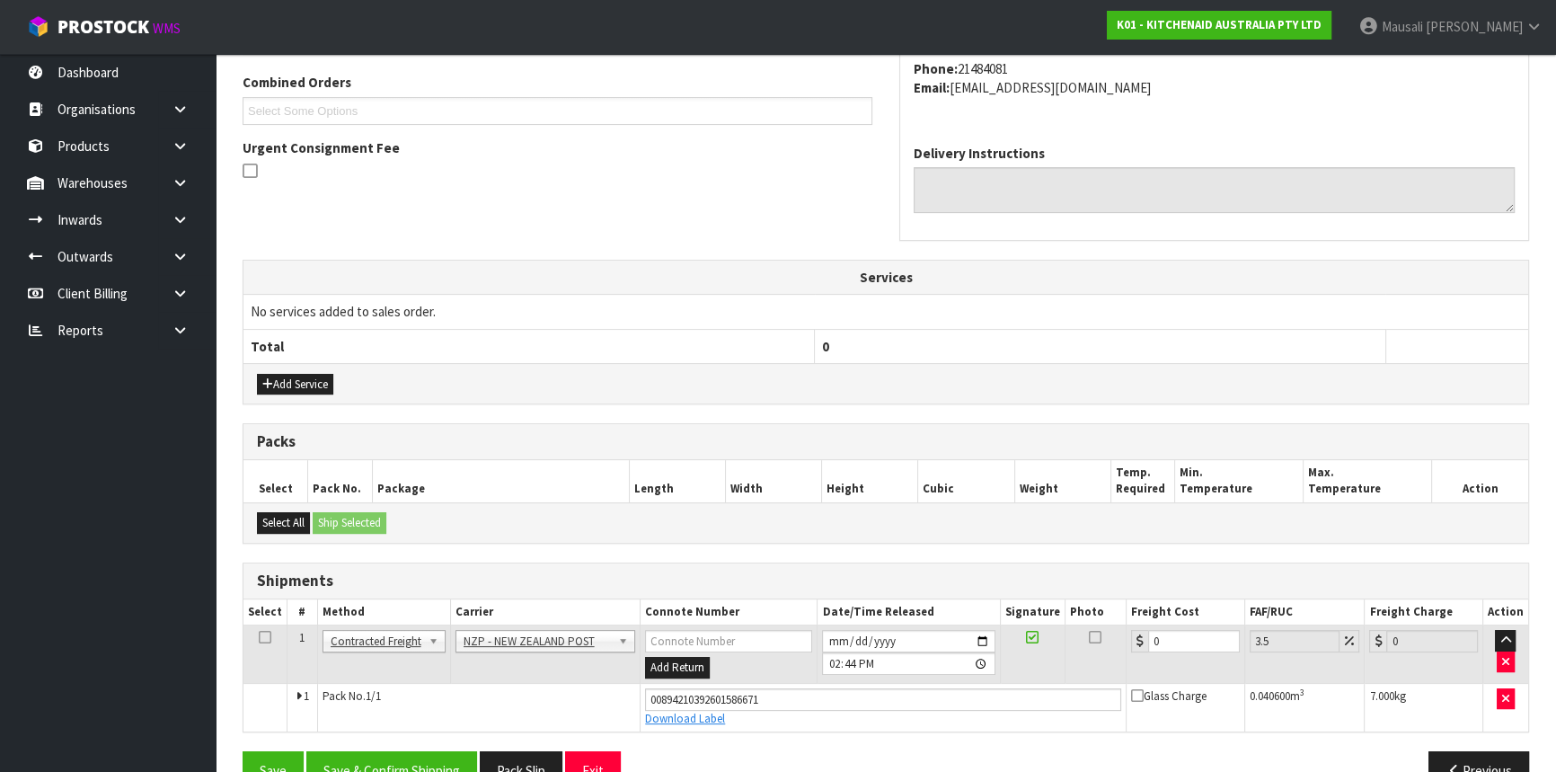
scroll to position [499, 0]
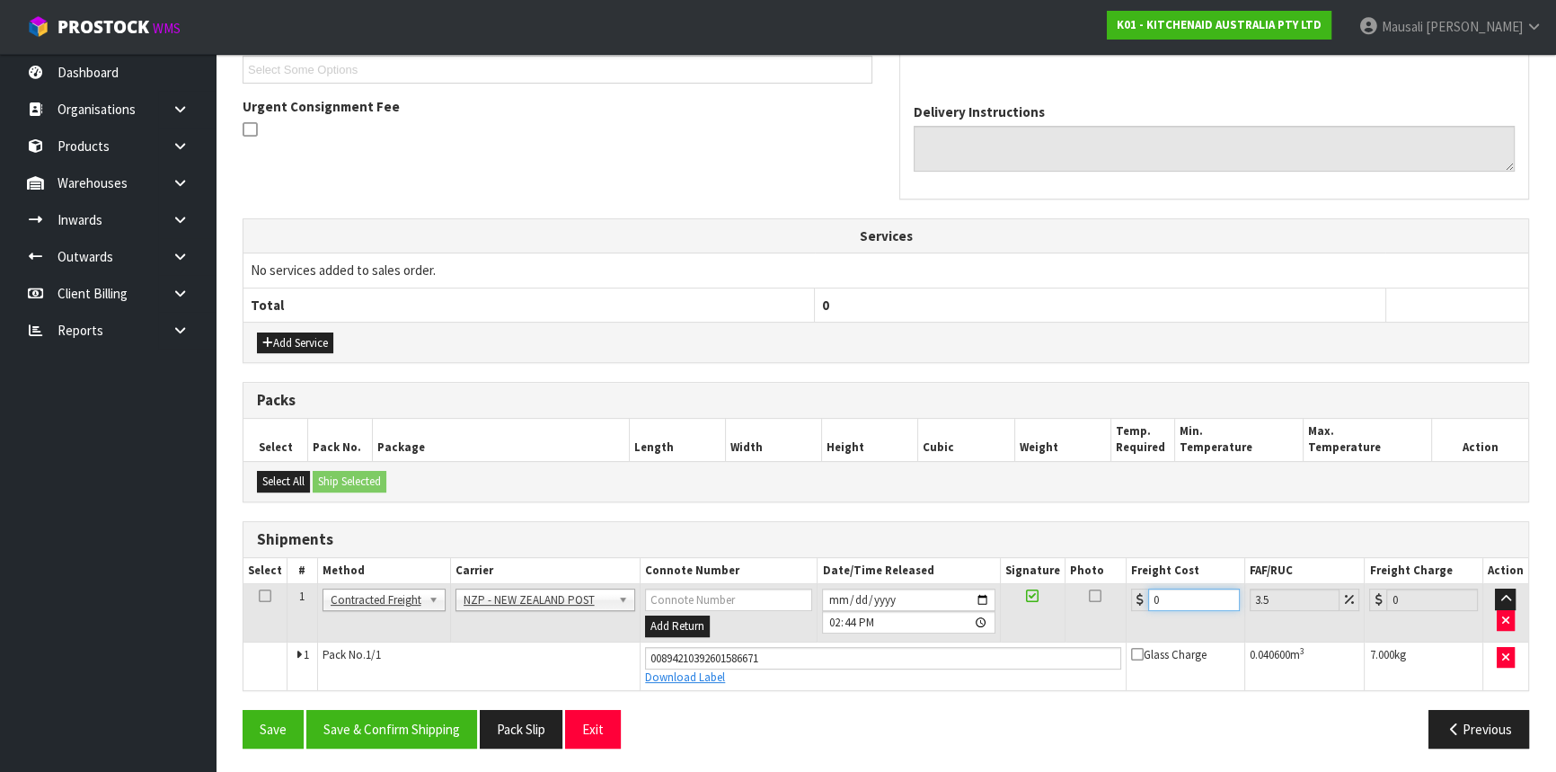
drag, startPoint x: 1162, startPoint y: 598, endPoint x: 1145, endPoint y: 604, distance: 17.0
click at [1145, 604] on div "0" at bounding box center [1185, 599] width 109 height 22
type input "1"
type input "1.03"
type input "11"
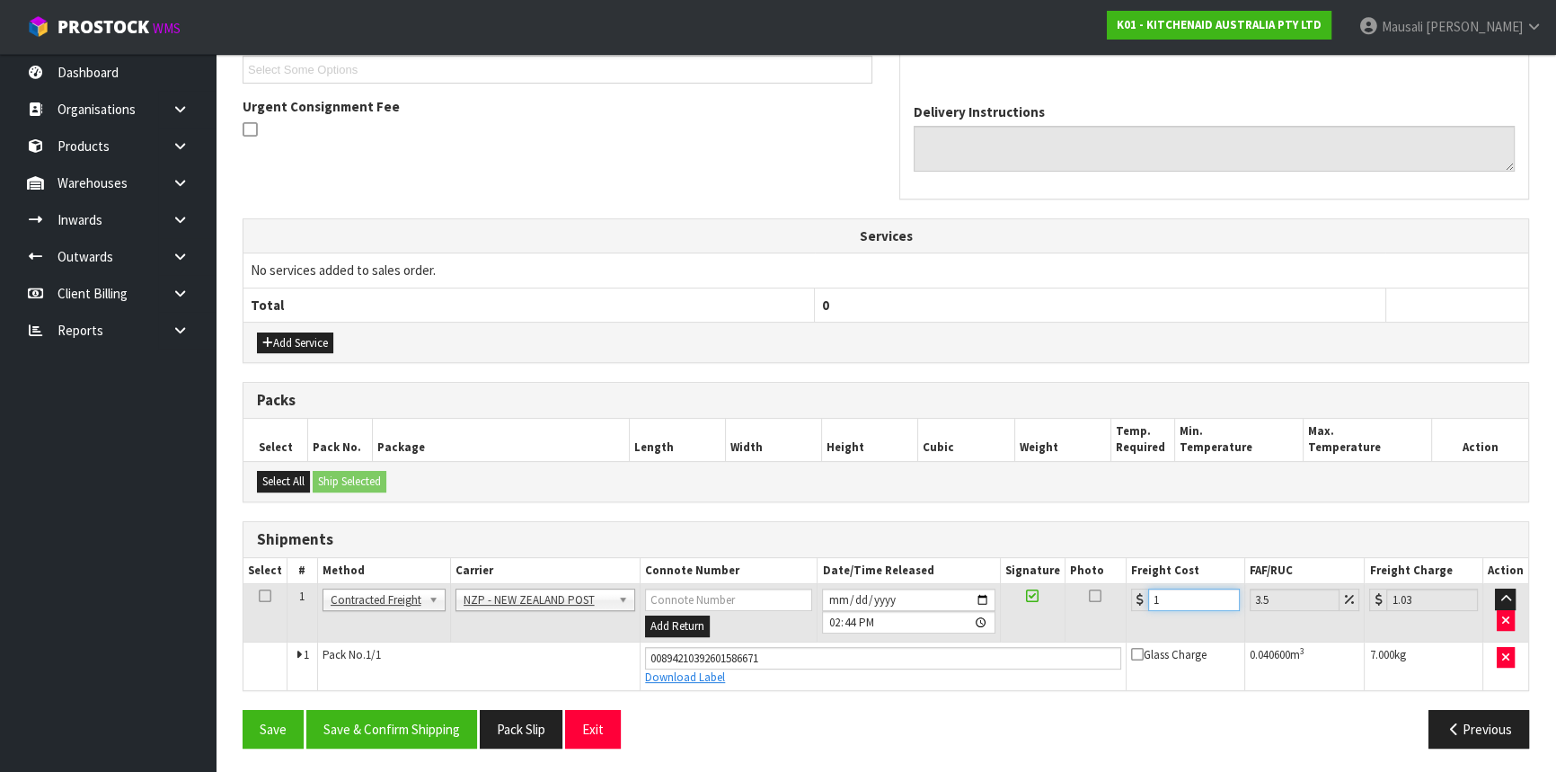
type input "11.38"
type input "11.6"
type input "12.01"
type input "11.61"
type input "12.02"
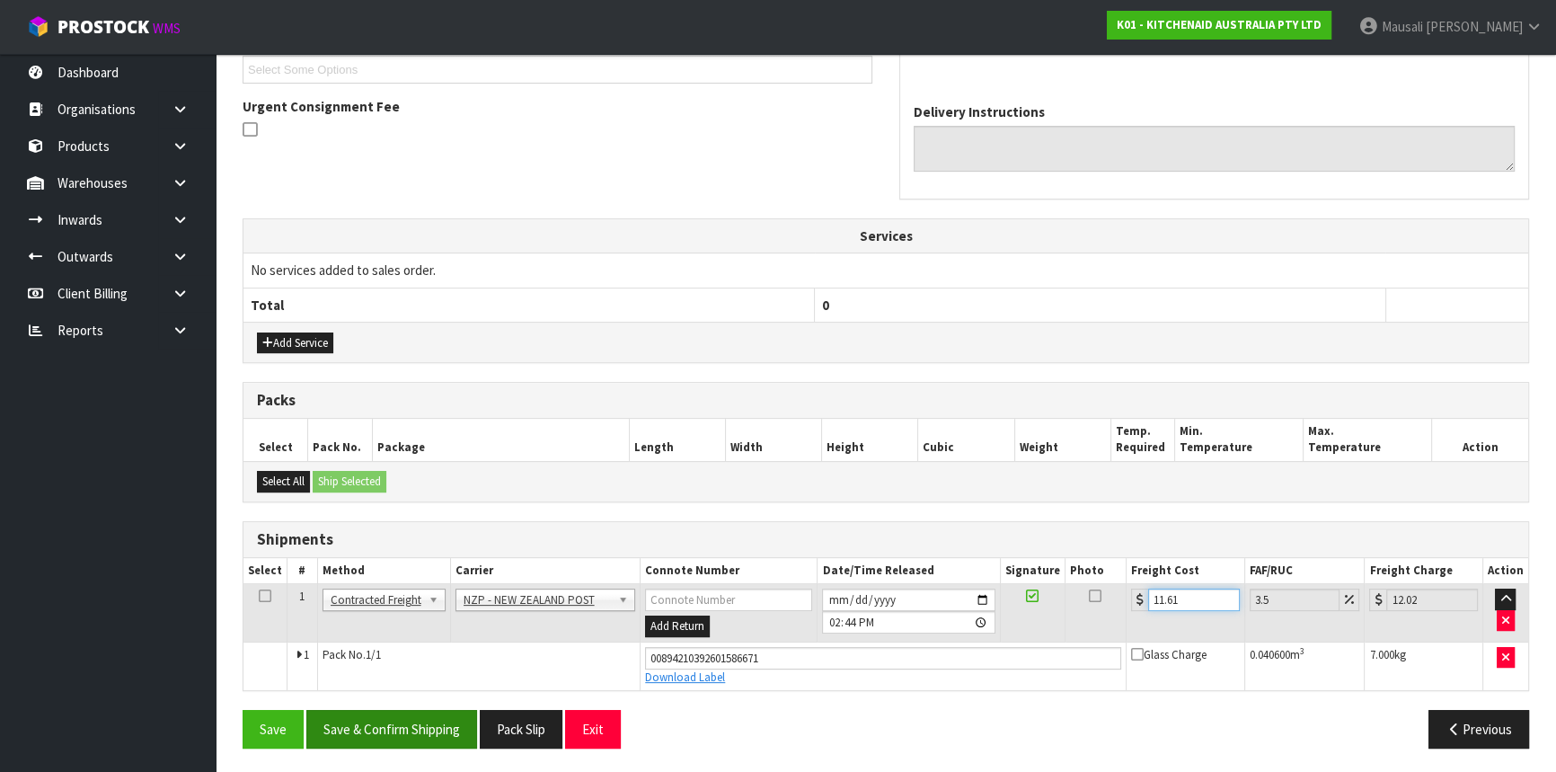
type input "11.61"
click at [380, 715] on button "Save & Confirm Shipping" at bounding box center [391, 729] width 171 height 39
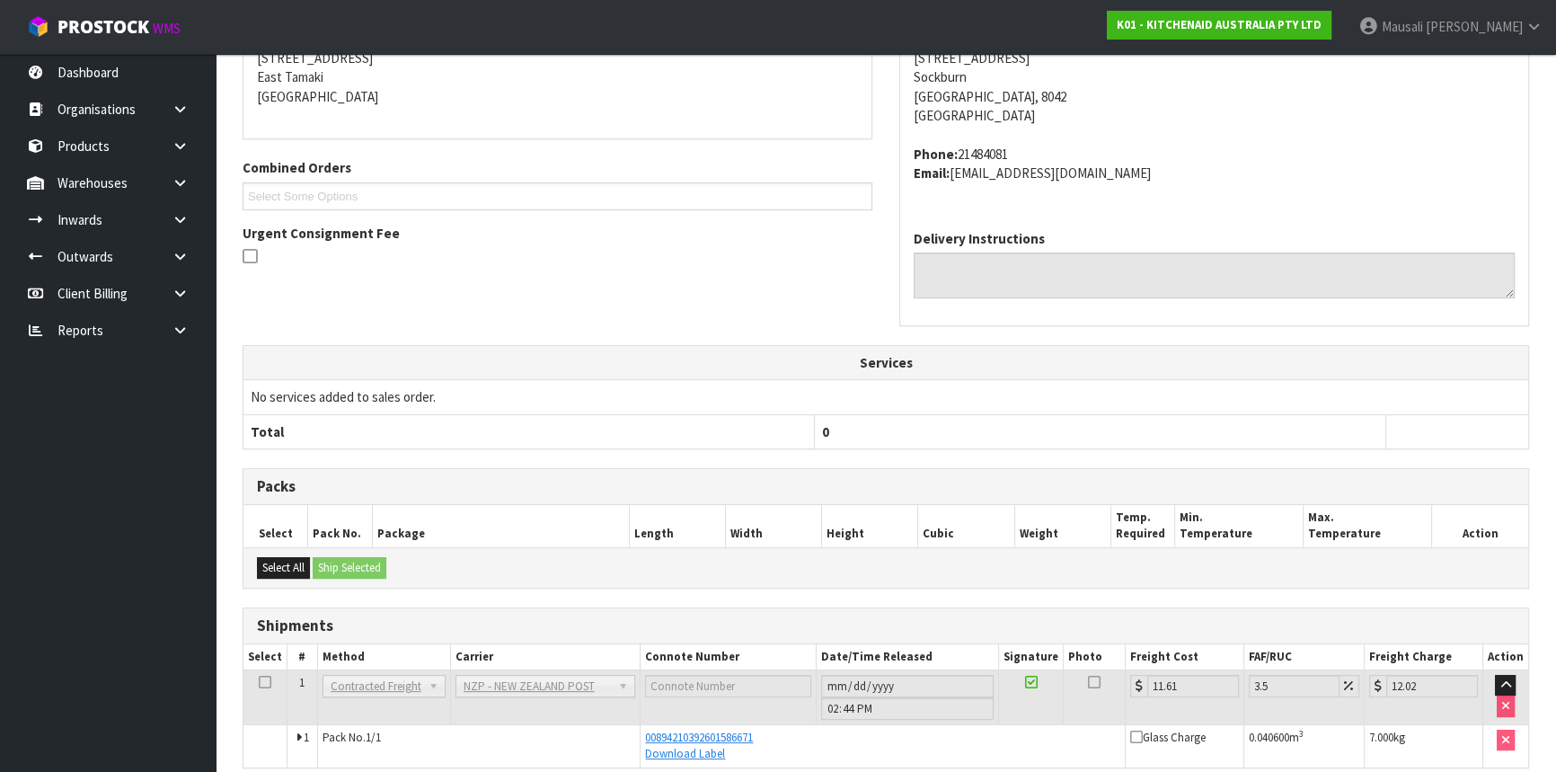
scroll to position [451, 0]
